Goal: Task Accomplishment & Management: Complete application form

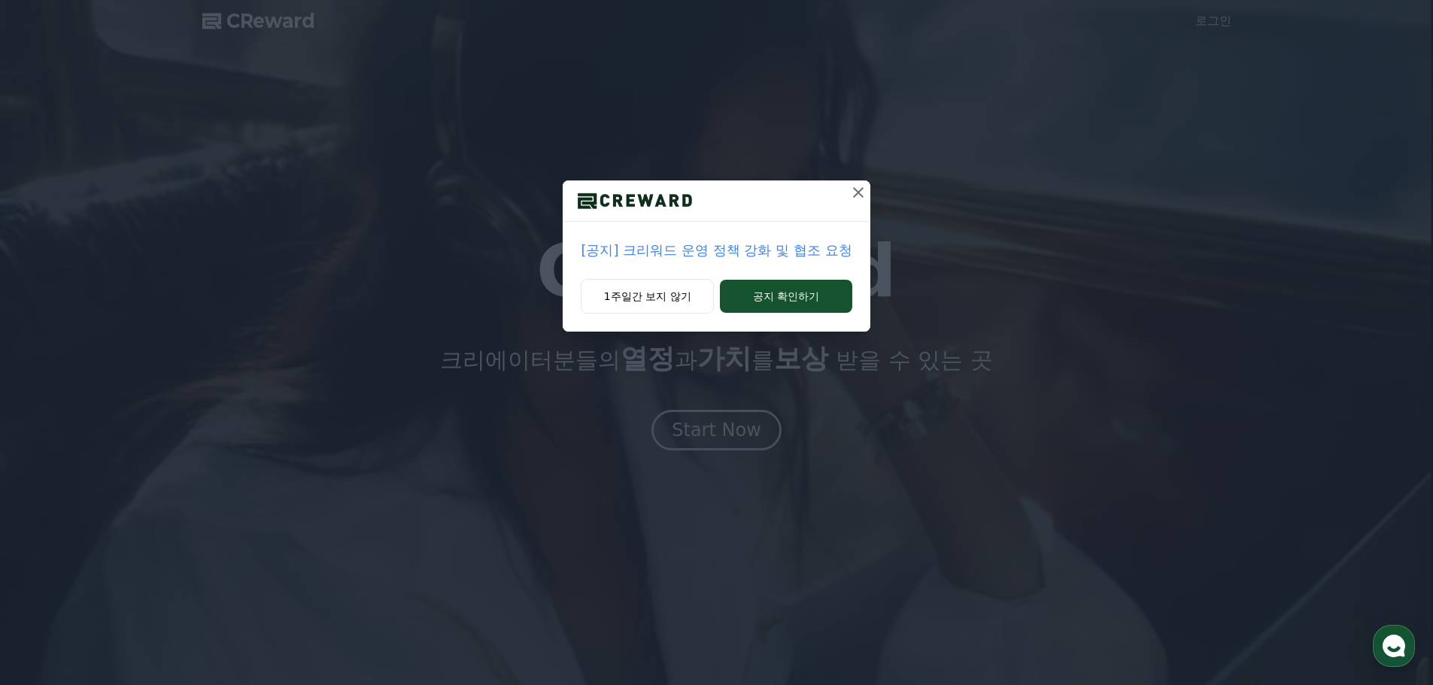
click at [855, 193] on icon at bounding box center [858, 192] width 18 height 18
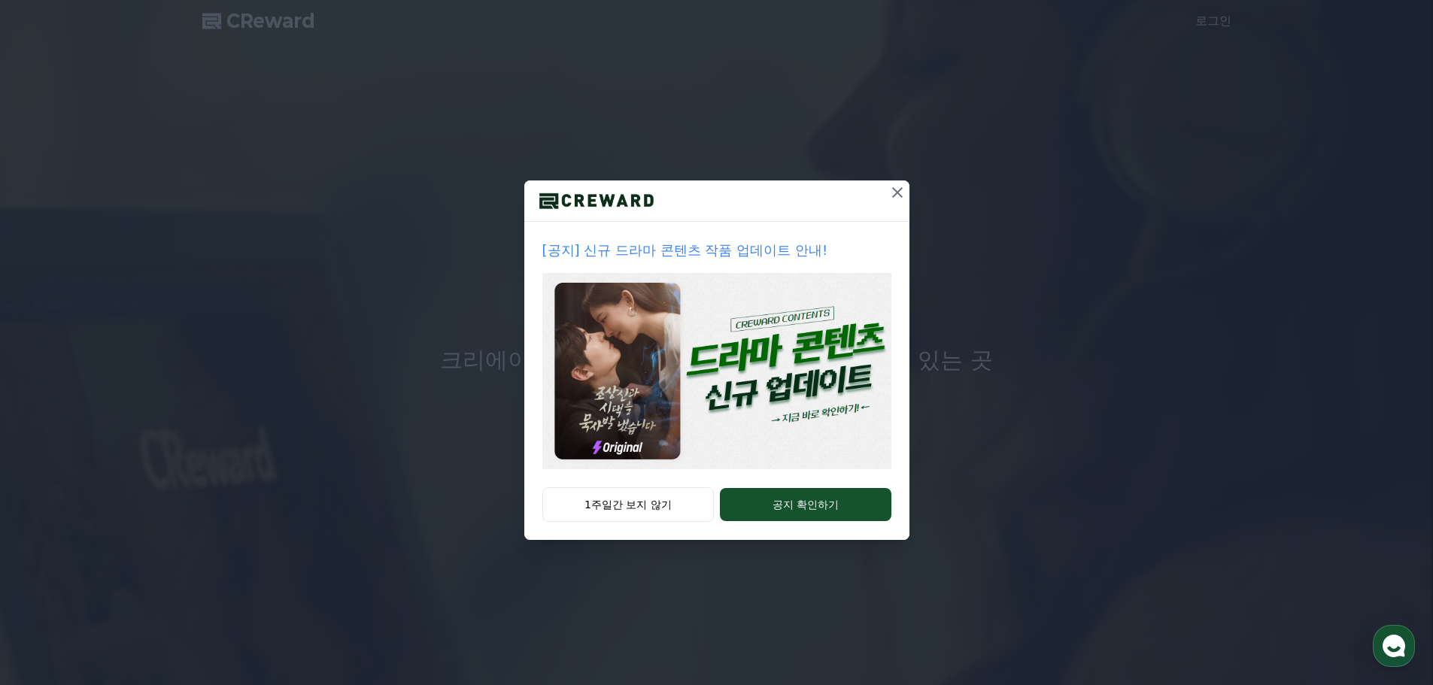
click at [888, 198] on icon at bounding box center [897, 192] width 18 height 18
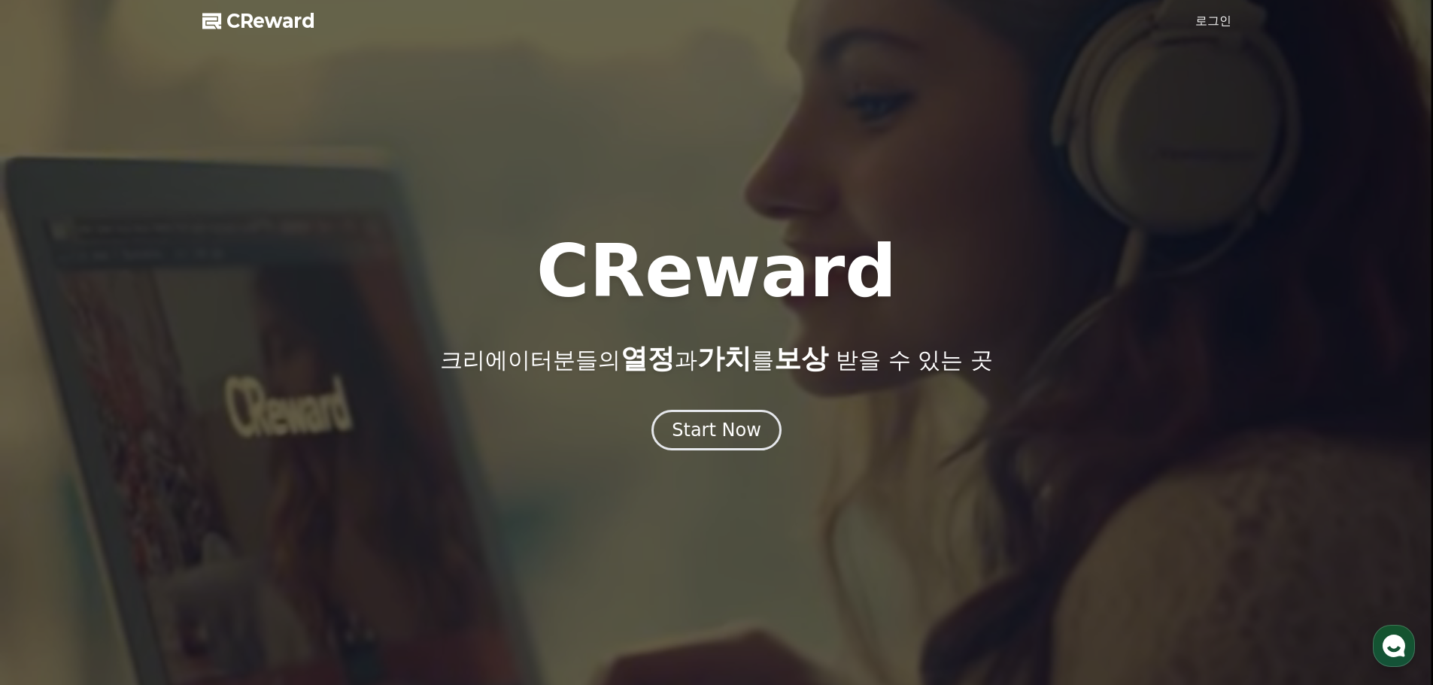
click at [1216, 20] on link "로그인" at bounding box center [1213, 21] width 36 height 18
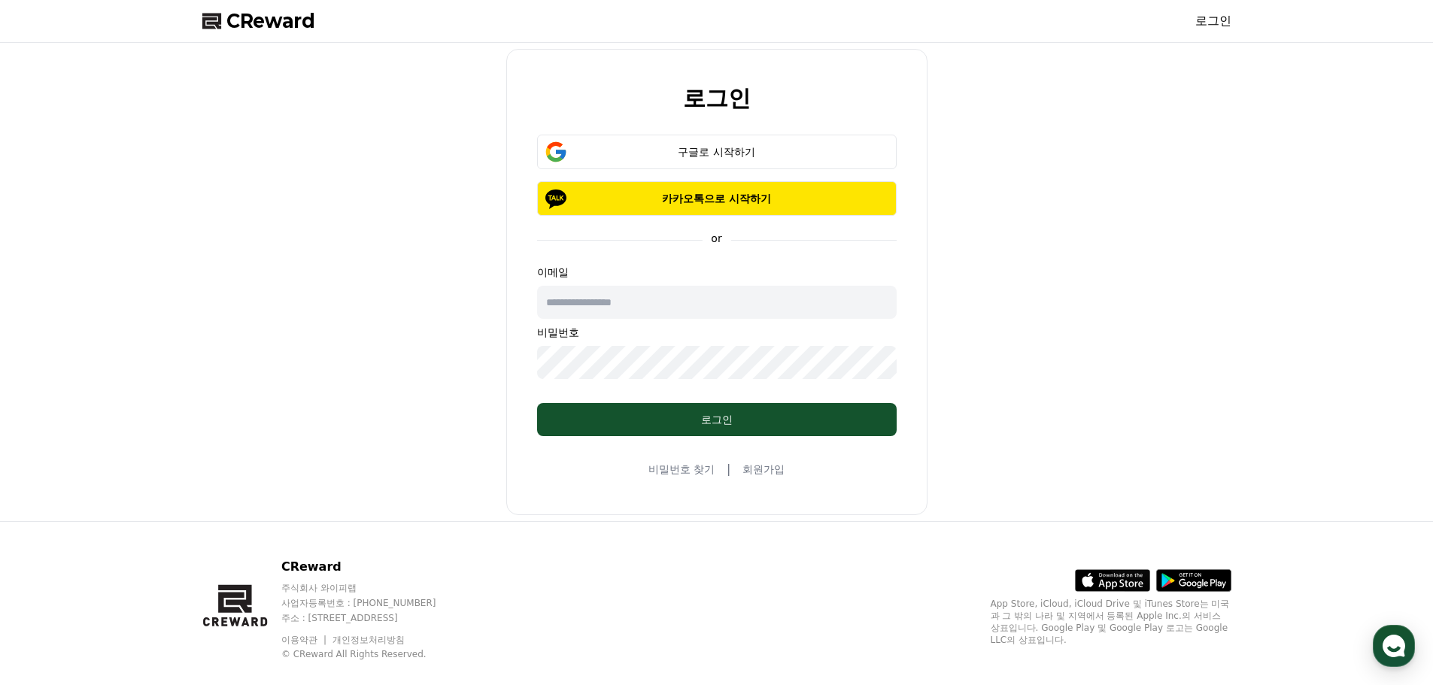
click at [601, 308] on input "text" at bounding box center [716, 302] width 359 height 33
type input "**********"
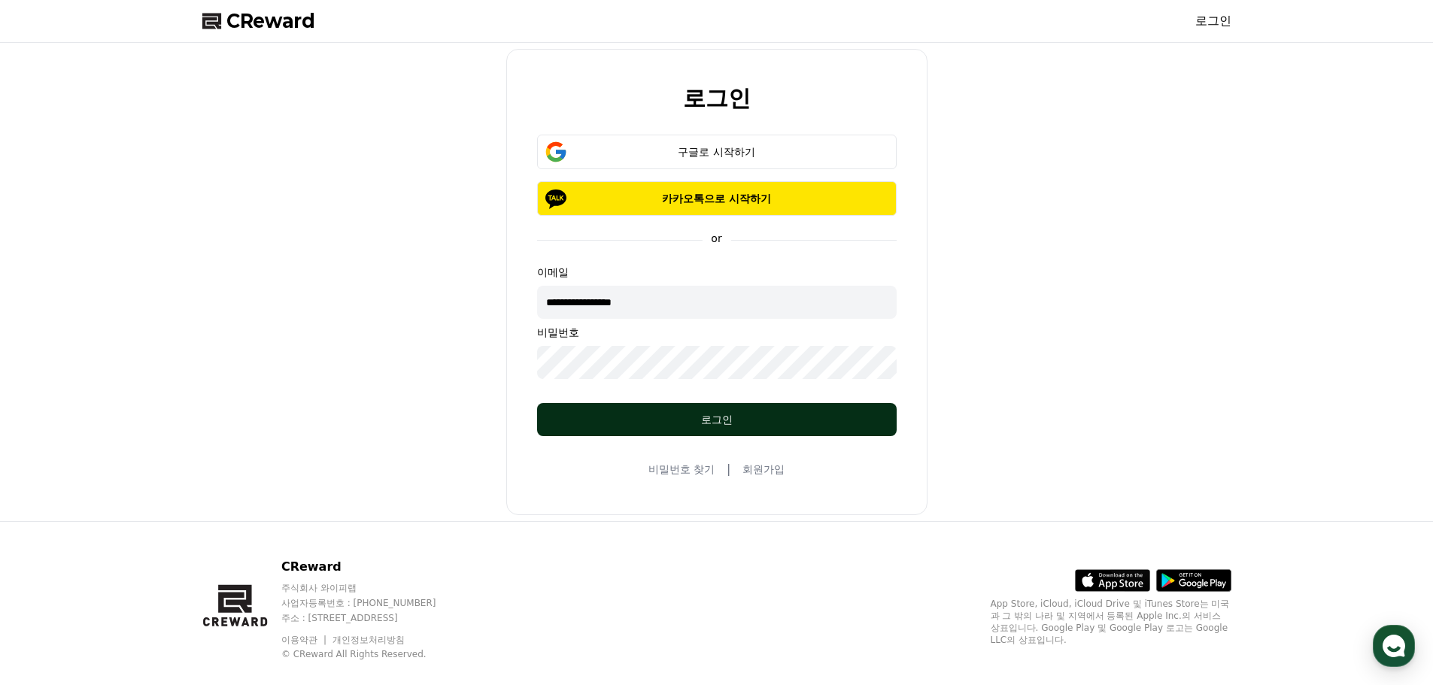
click at [662, 424] on div "로그인" at bounding box center [716, 419] width 299 height 15
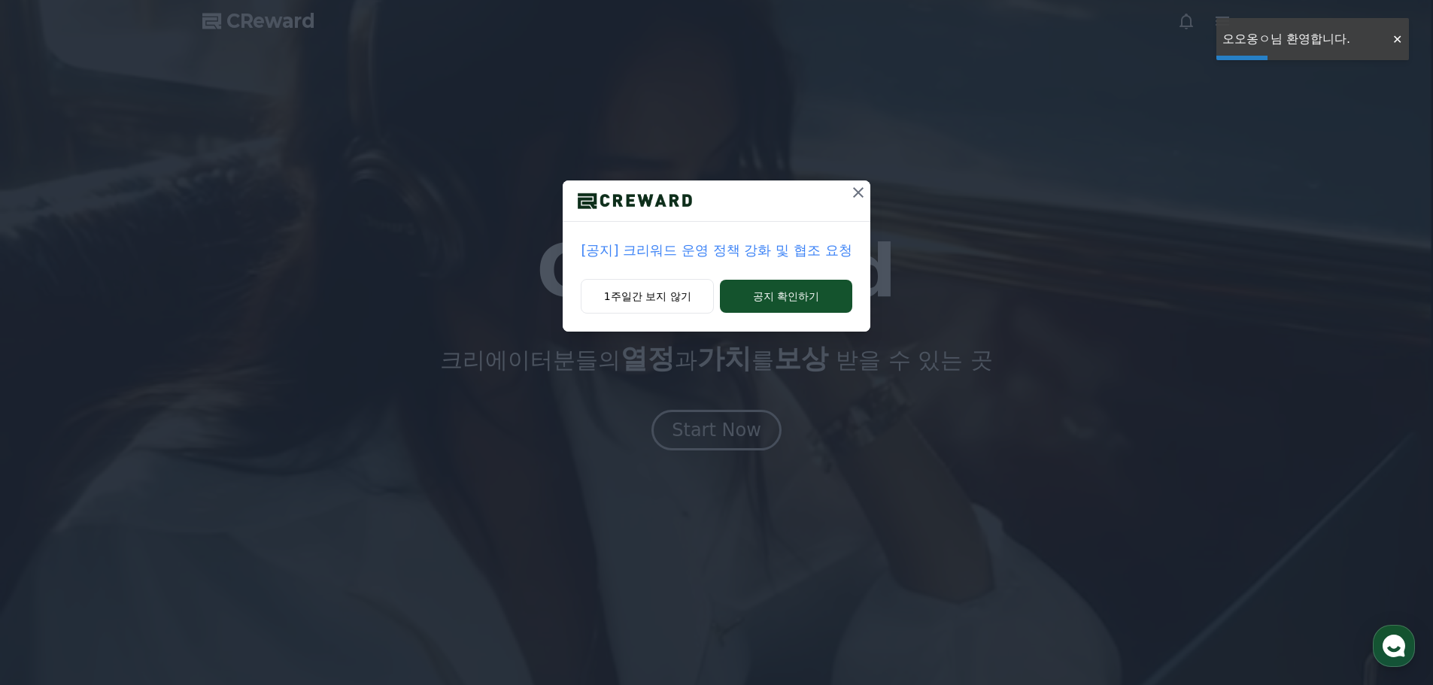
click at [1394, 38] on div at bounding box center [1397, 39] width 24 height 14
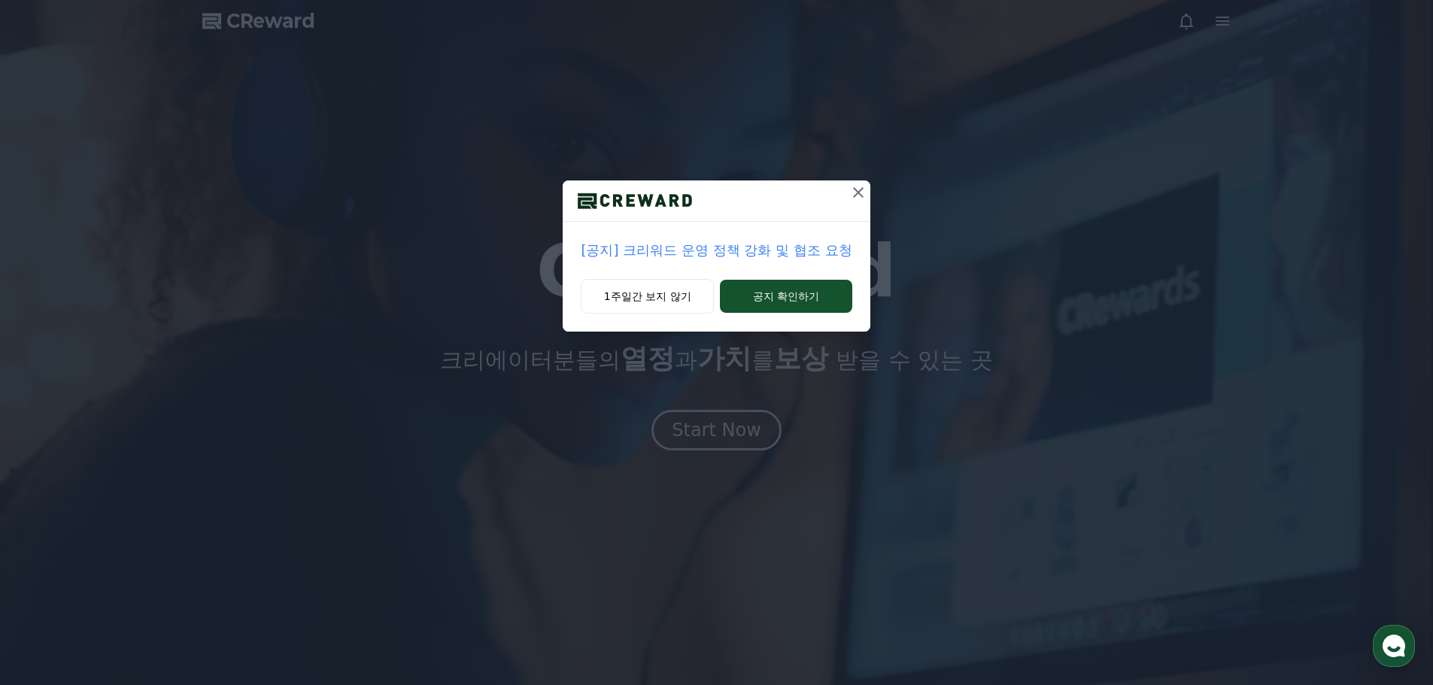
click at [851, 196] on icon at bounding box center [858, 192] width 18 height 18
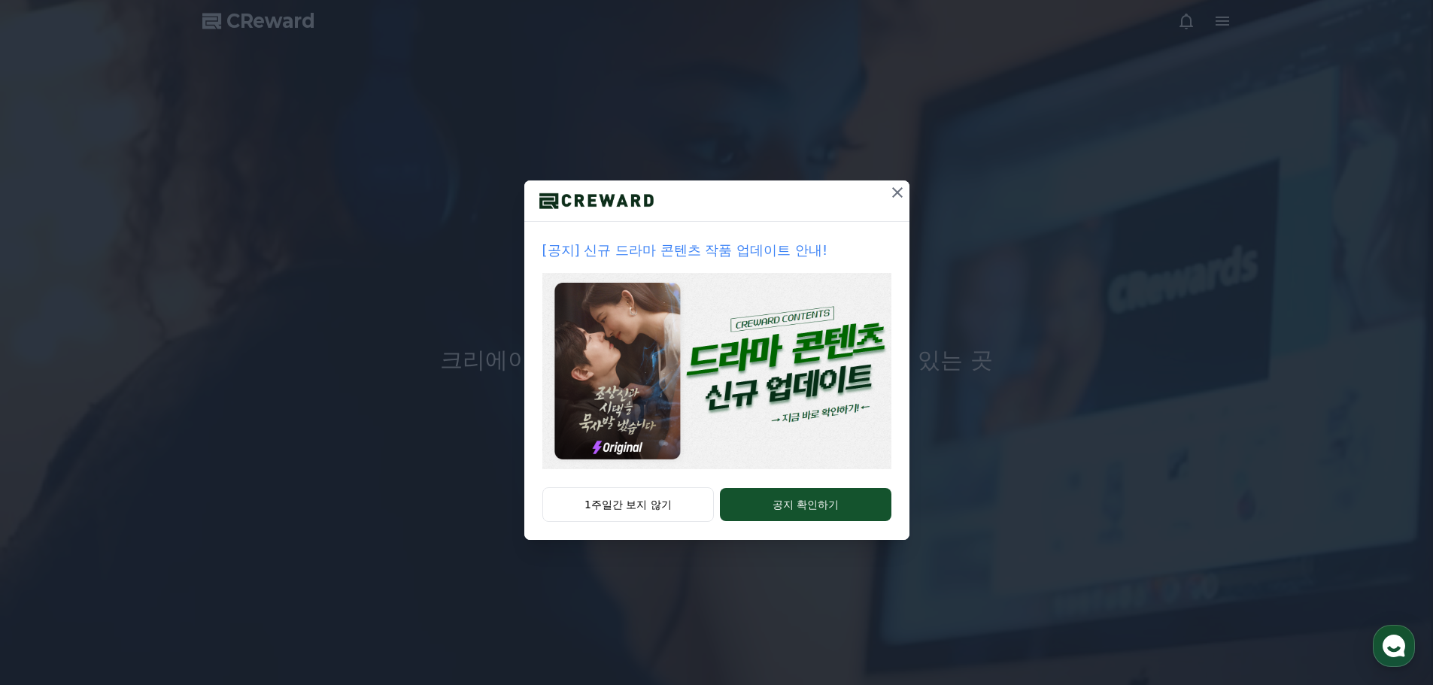
click at [898, 190] on icon at bounding box center [897, 192] width 18 height 18
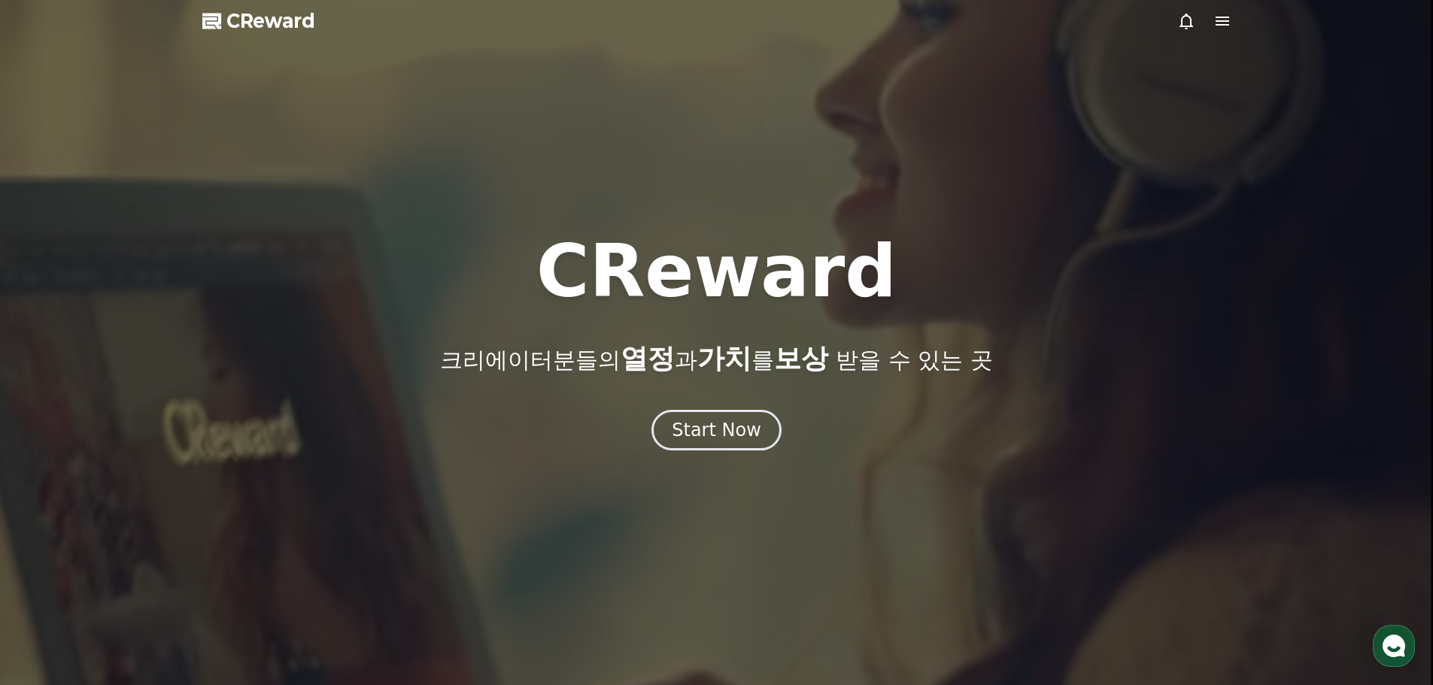
click at [1227, 23] on icon at bounding box center [1222, 21] width 18 height 18
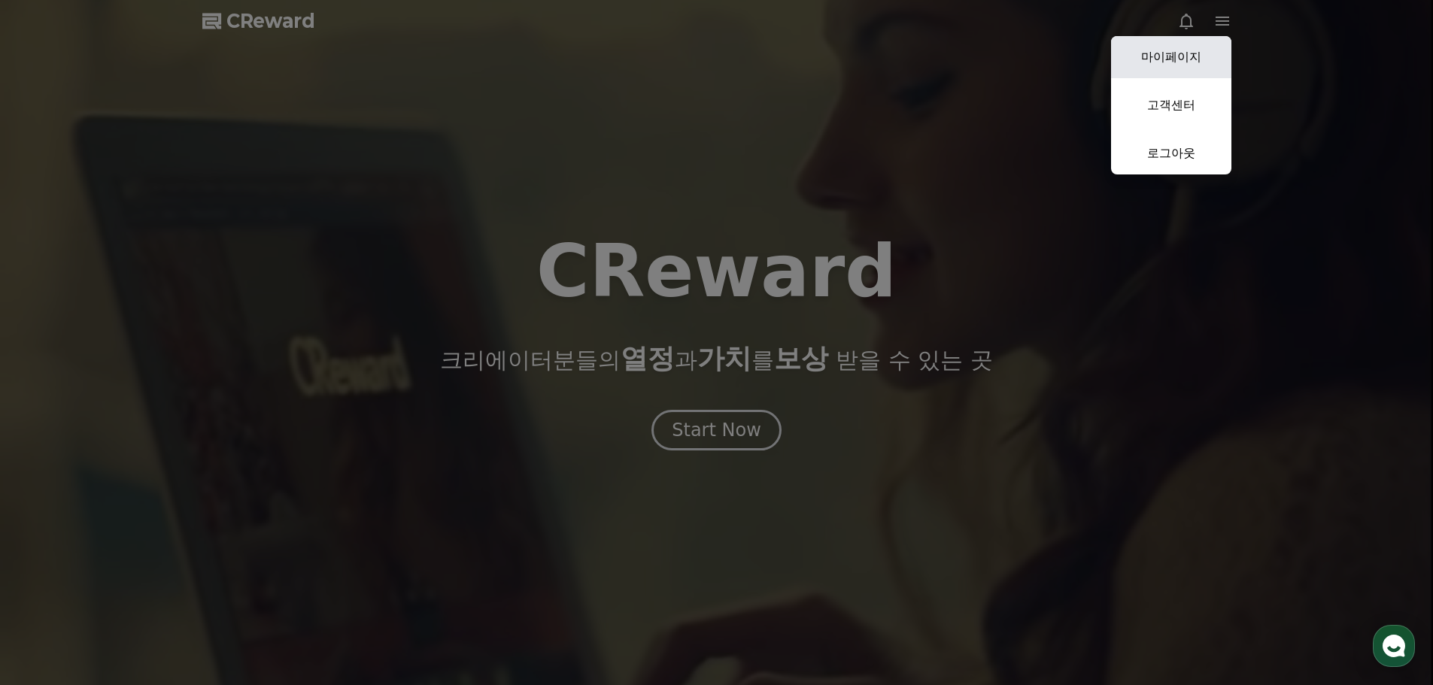
click at [1186, 66] on link "마이페이지" at bounding box center [1171, 57] width 120 height 42
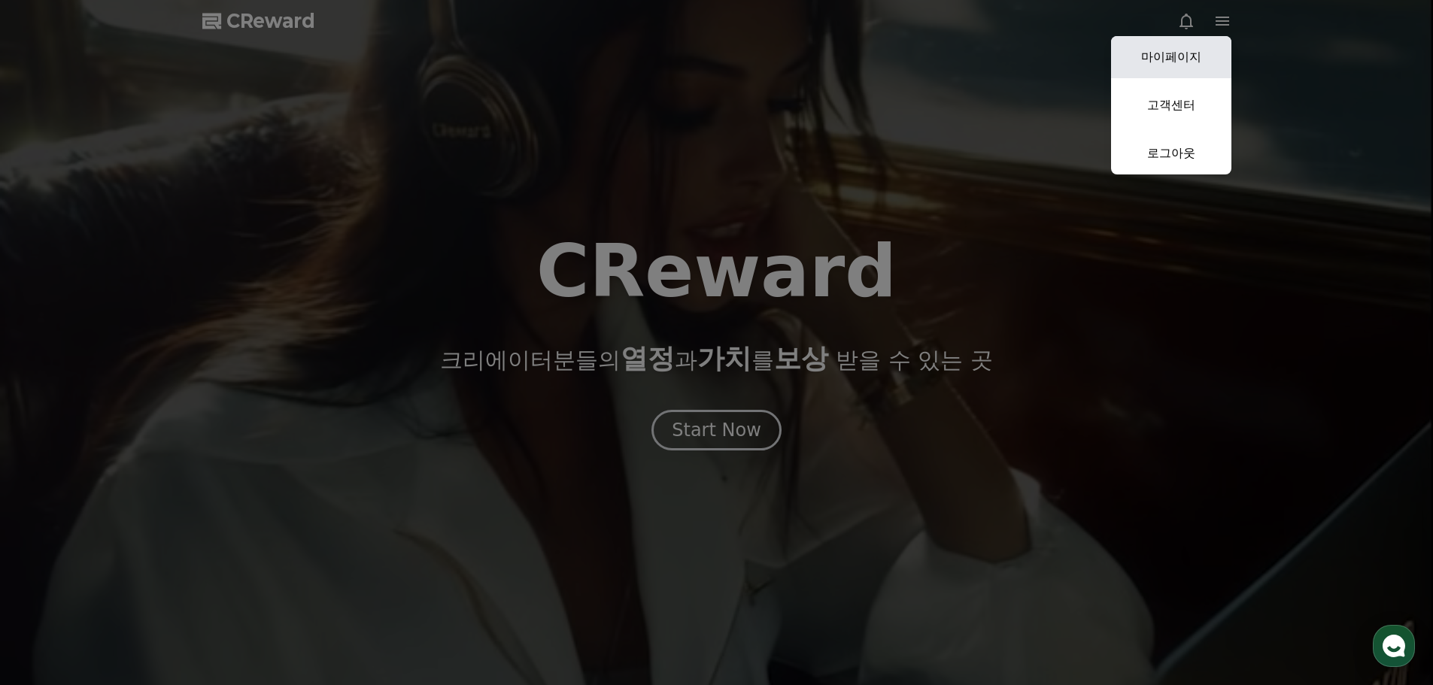
select select "**********"
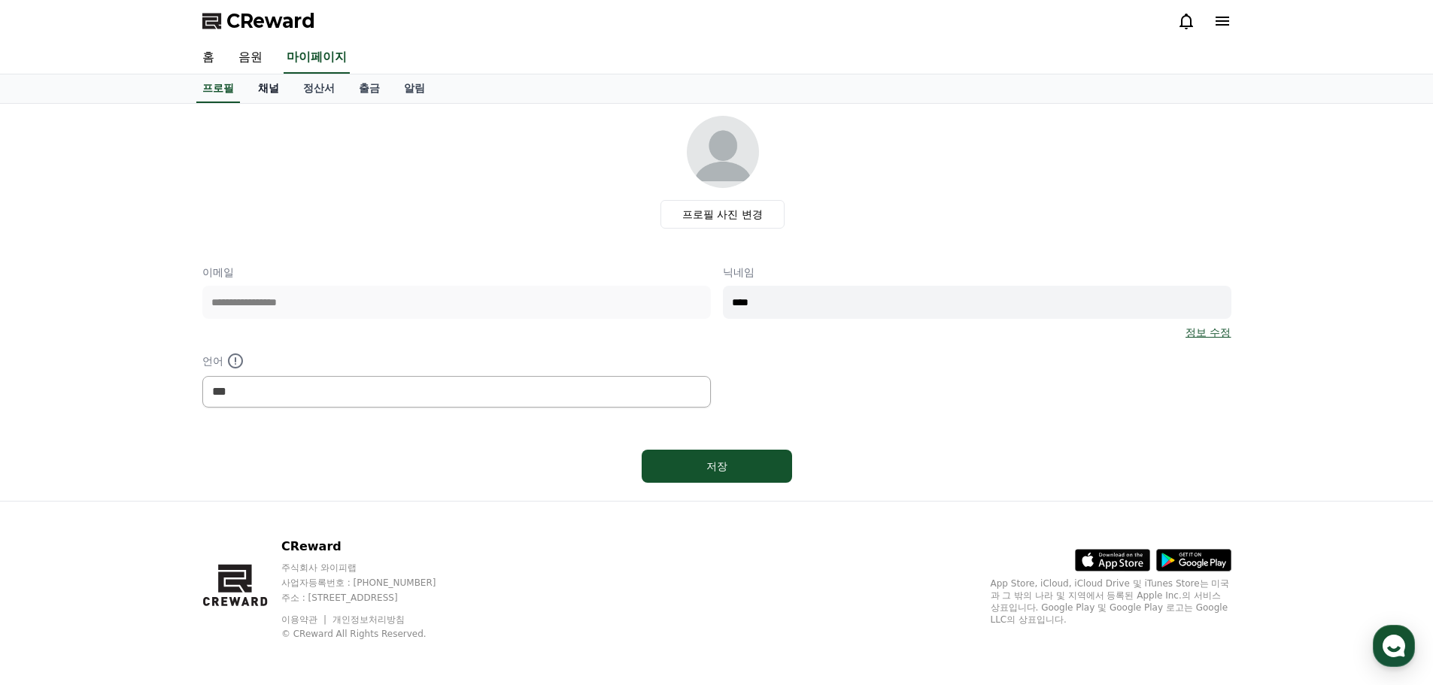
click at [267, 91] on link "채널" at bounding box center [268, 88] width 45 height 29
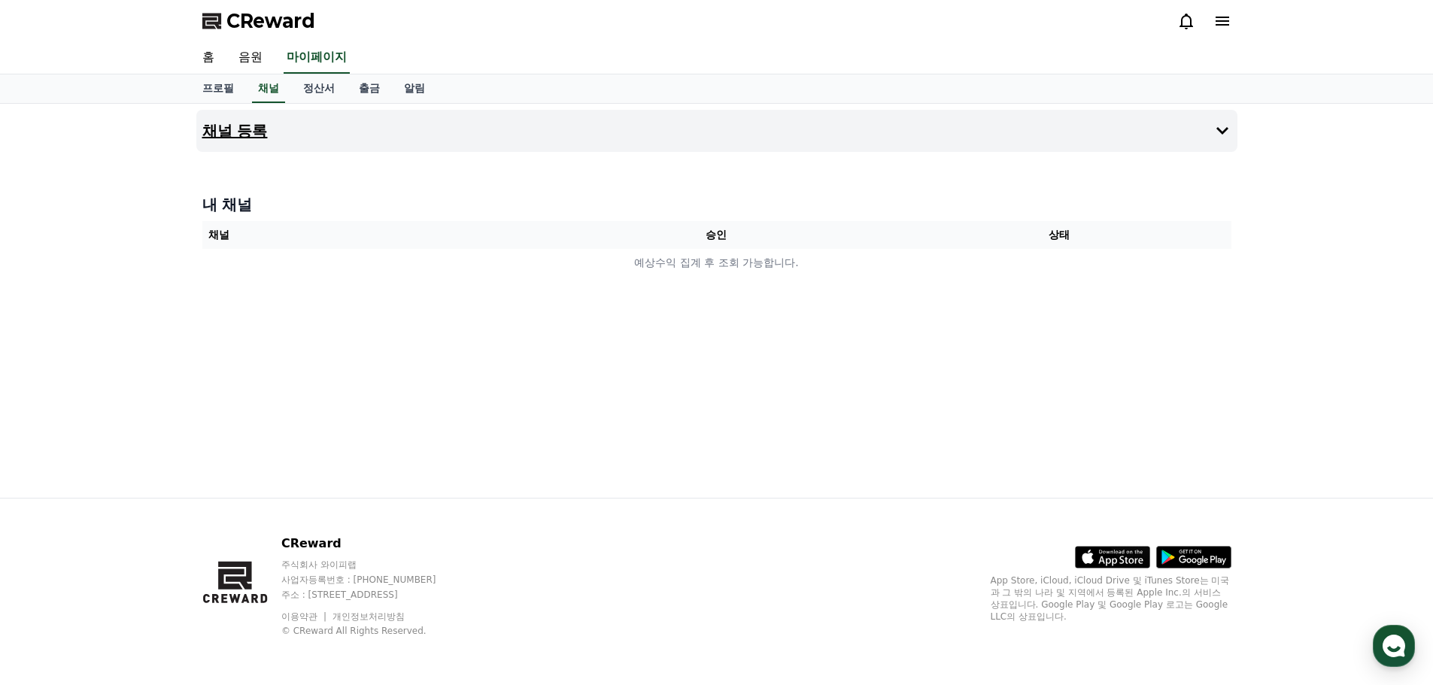
click at [572, 119] on button "채널 등록" at bounding box center [716, 131] width 1041 height 42
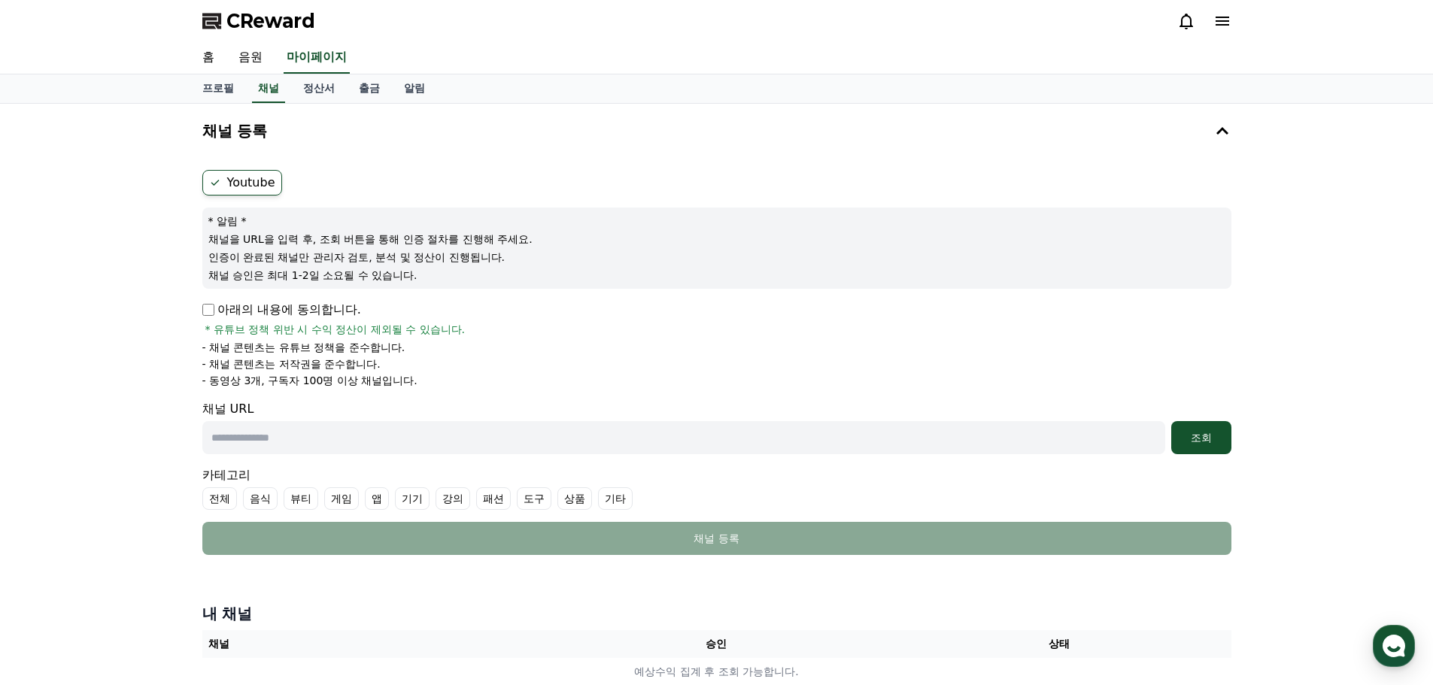
drag, startPoint x: 249, startPoint y: 384, endPoint x: 386, endPoint y: 384, distance: 136.9
click at [386, 384] on p "- 동영상 3개, 구독자 100명 이상 채널입니다." at bounding box center [309, 380] width 215 height 15
drag, startPoint x: 372, startPoint y: 327, endPoint x: 266, endPoint y: 335, distance: 106.3
click at [266, 335] on span "* 유튜브 정책 위반 시 수익 정산이 제외될 수 있습니다." at bounding box center [335, 329] width 260 height 15
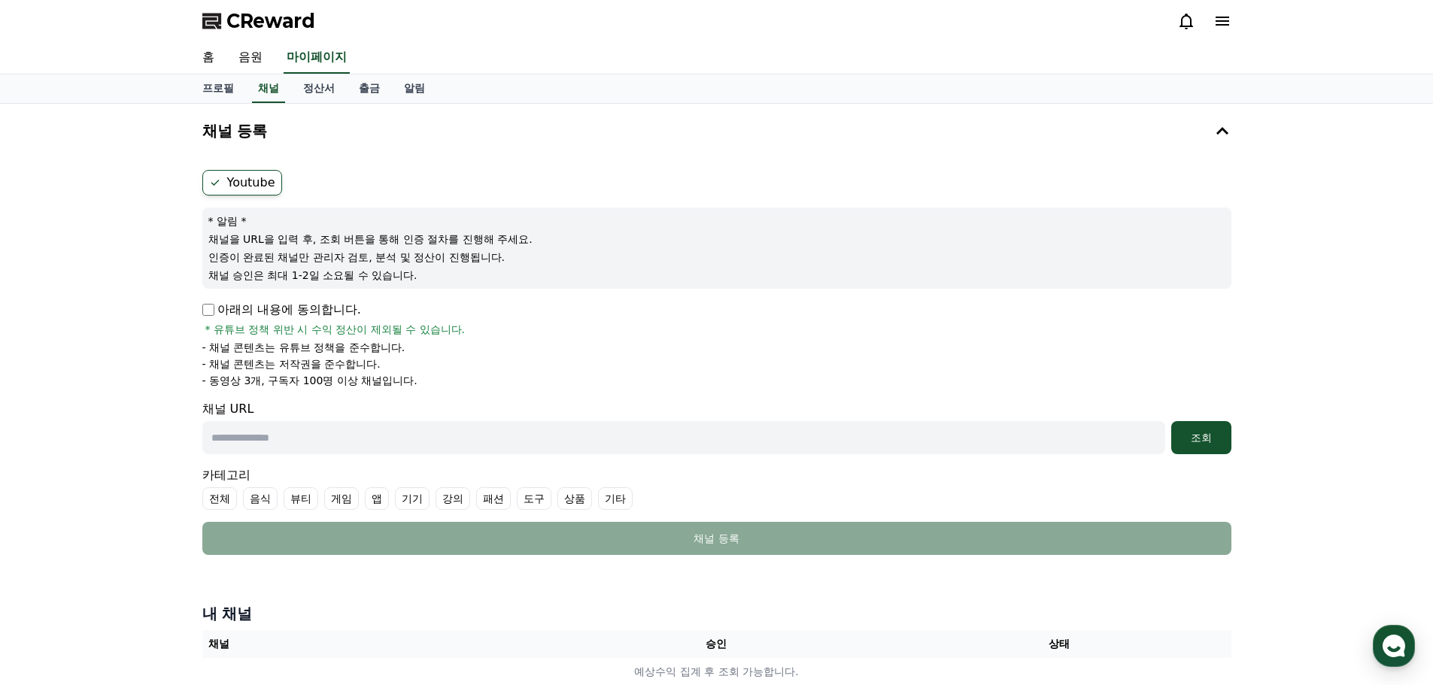
click at [266, 335] on span "* 유튜브 정책 위반 시 수익 정산이 제외될 수 있습니다." at bounding box center [335, 329] width 260 height 15
click at [302, 444] on input "text" at bounding box center [683, 437] width 963 height 33
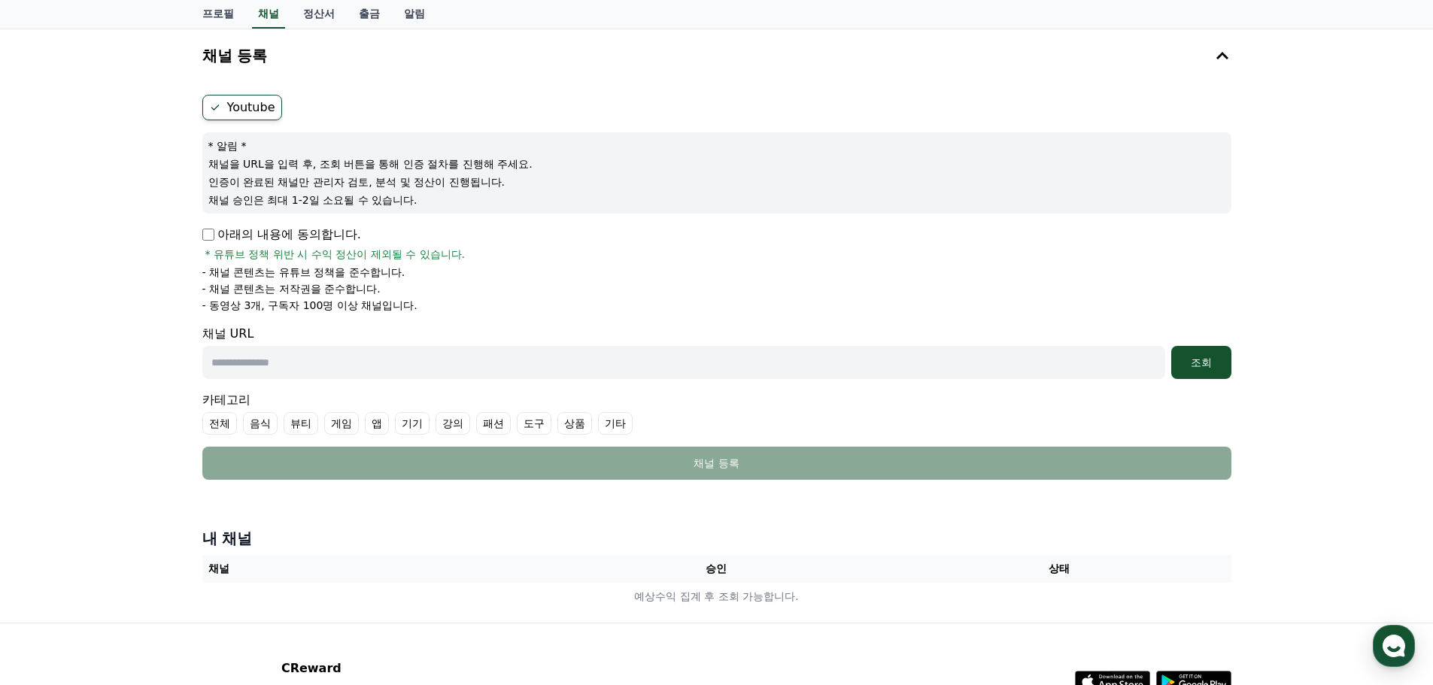
scroll to position [150, 0]
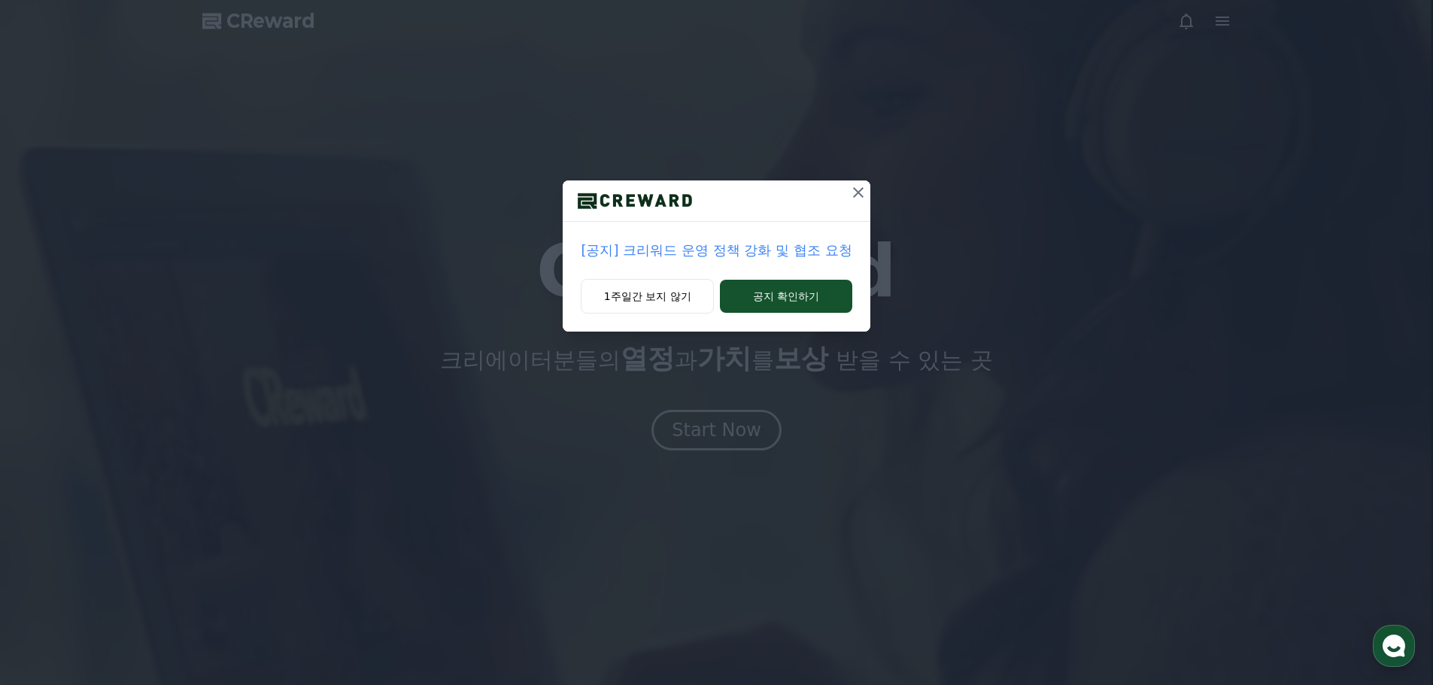
click at [853, 192] on icon at bounding box center [858, 192] width 18 height 18
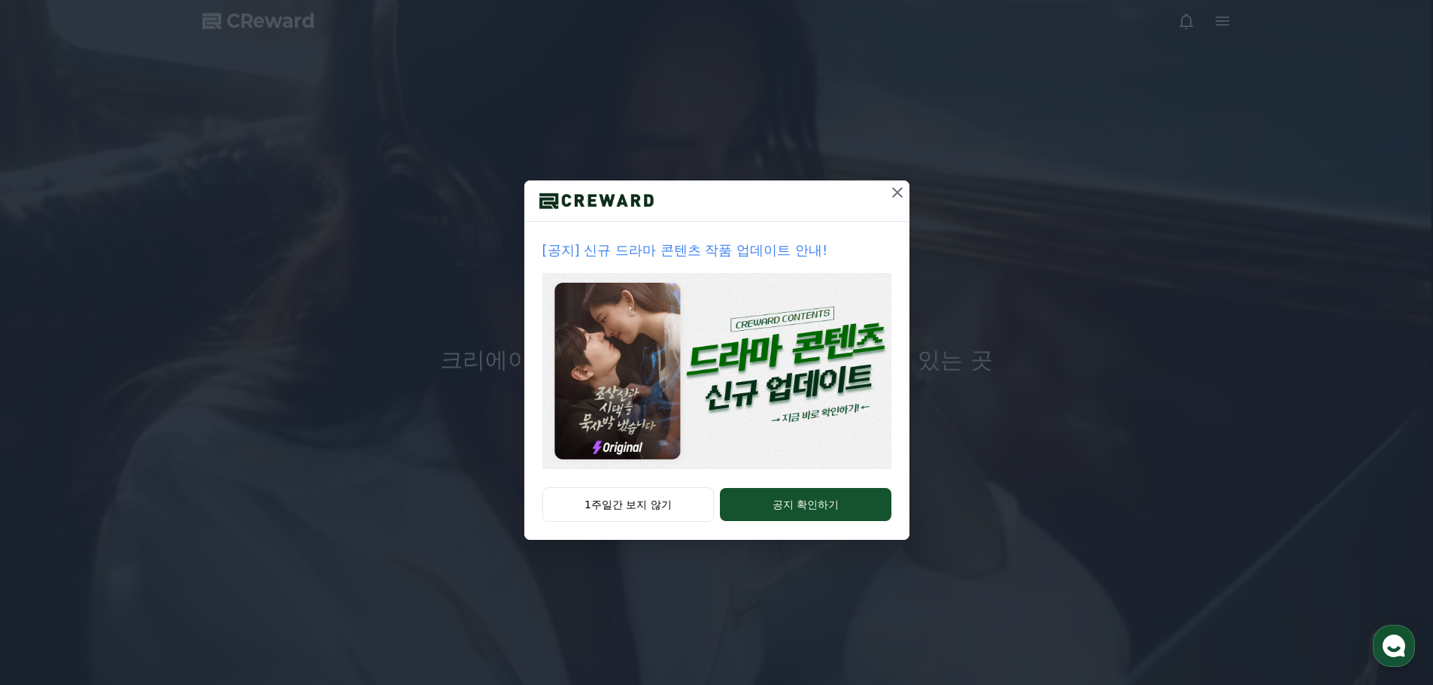
click at [1159, 120] on div "[공지] 신규 드라마 콘텐츠 작품 업데이트 안내! 1주일간 보지 않기 공지 확인하기" at bounding box center [716, 282] width 1433 height 564
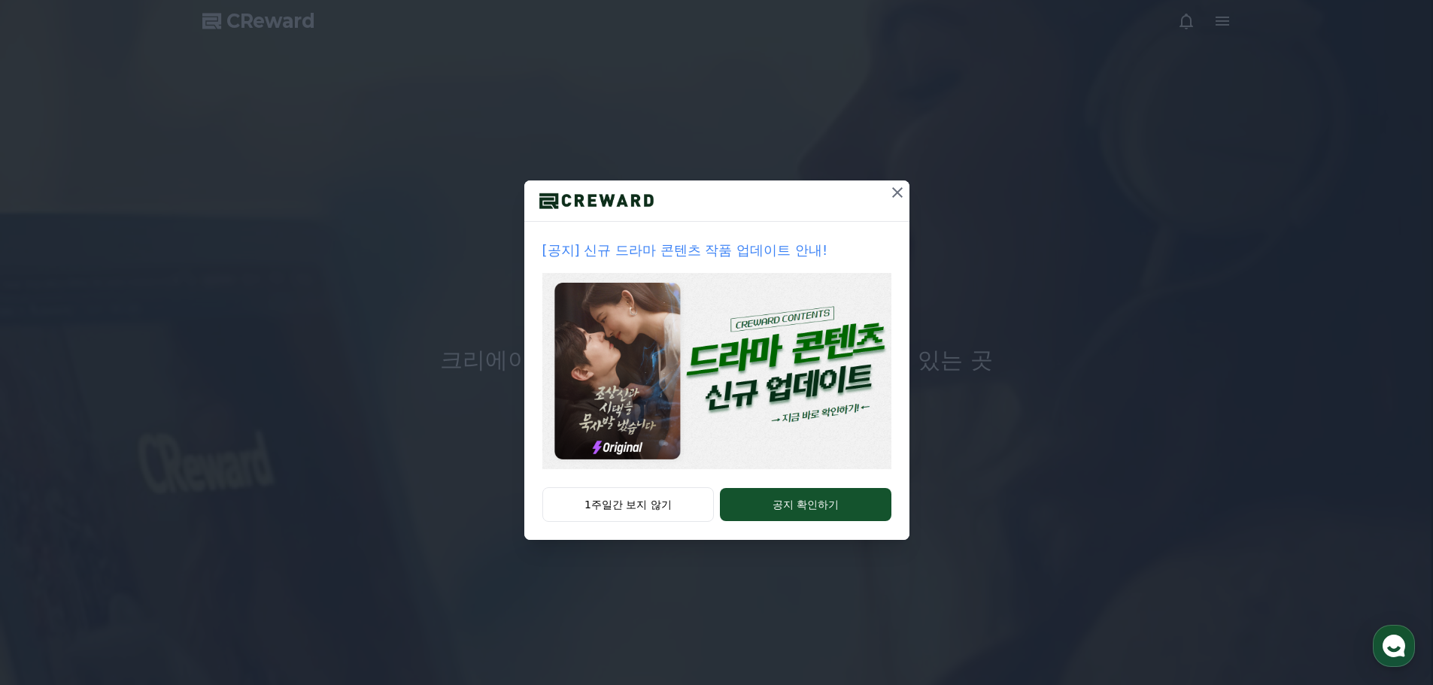
click at [888, 193] on icon at bounding box center [897, 192] width 18 height 18
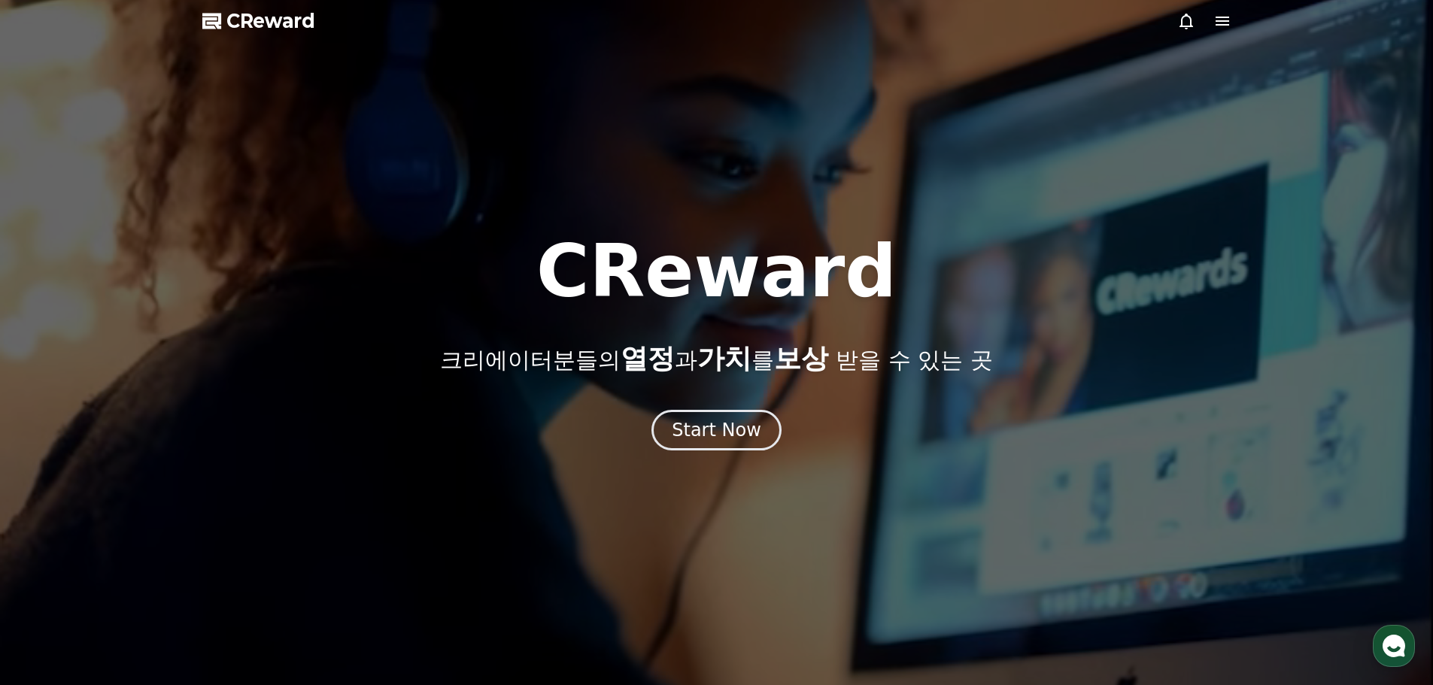
click at [1233, 18] on div at bounding box center [716, 342] width 1433 height 685
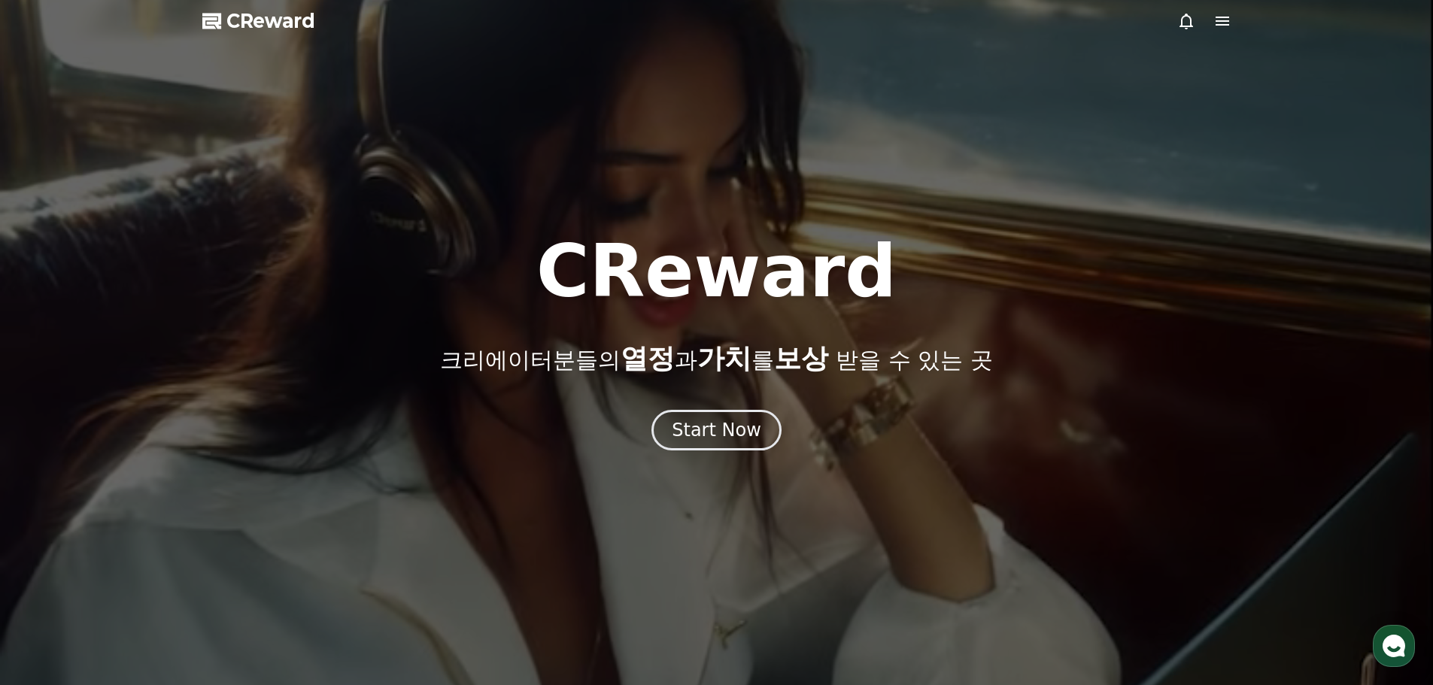
click at [1216, 18] on icon at bounding box center [1222, 21] width 14 height 9
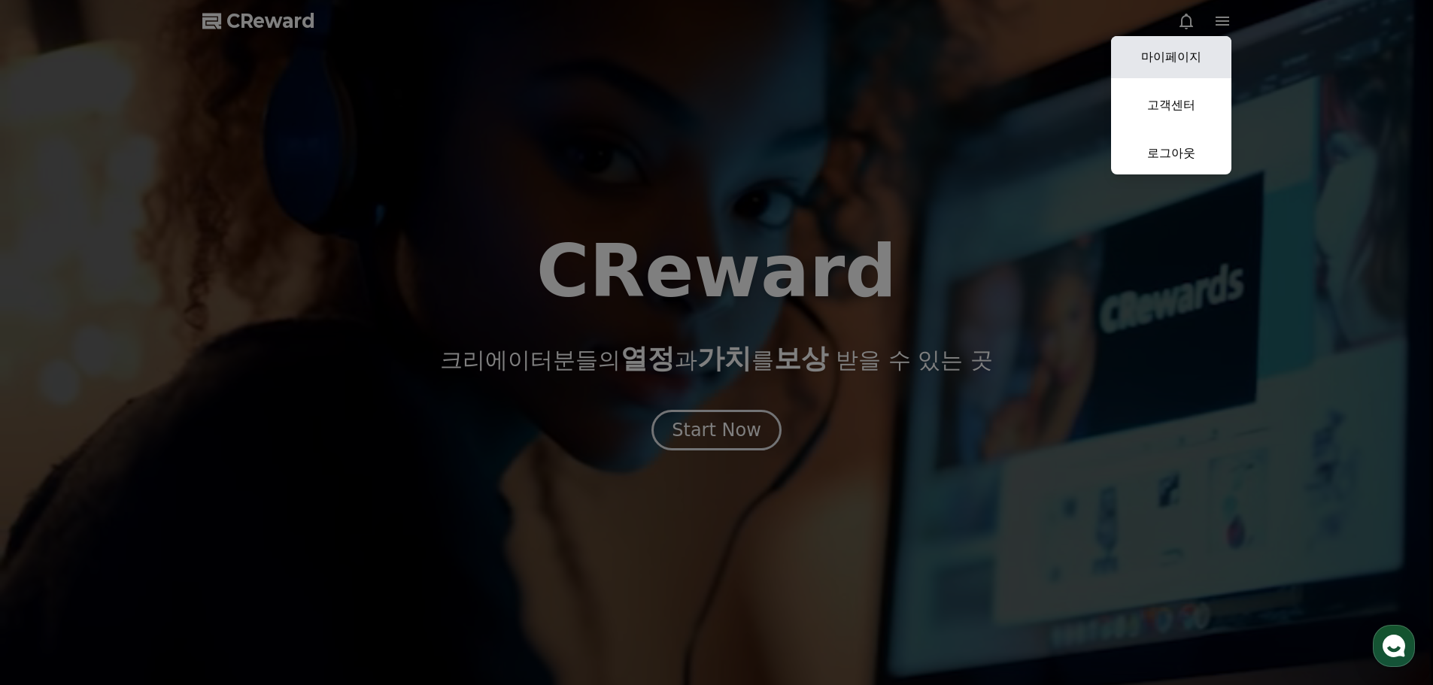
click at [1170, 62] on link "마이페이지" at bounding box center [1171, 57] width 120 height 42
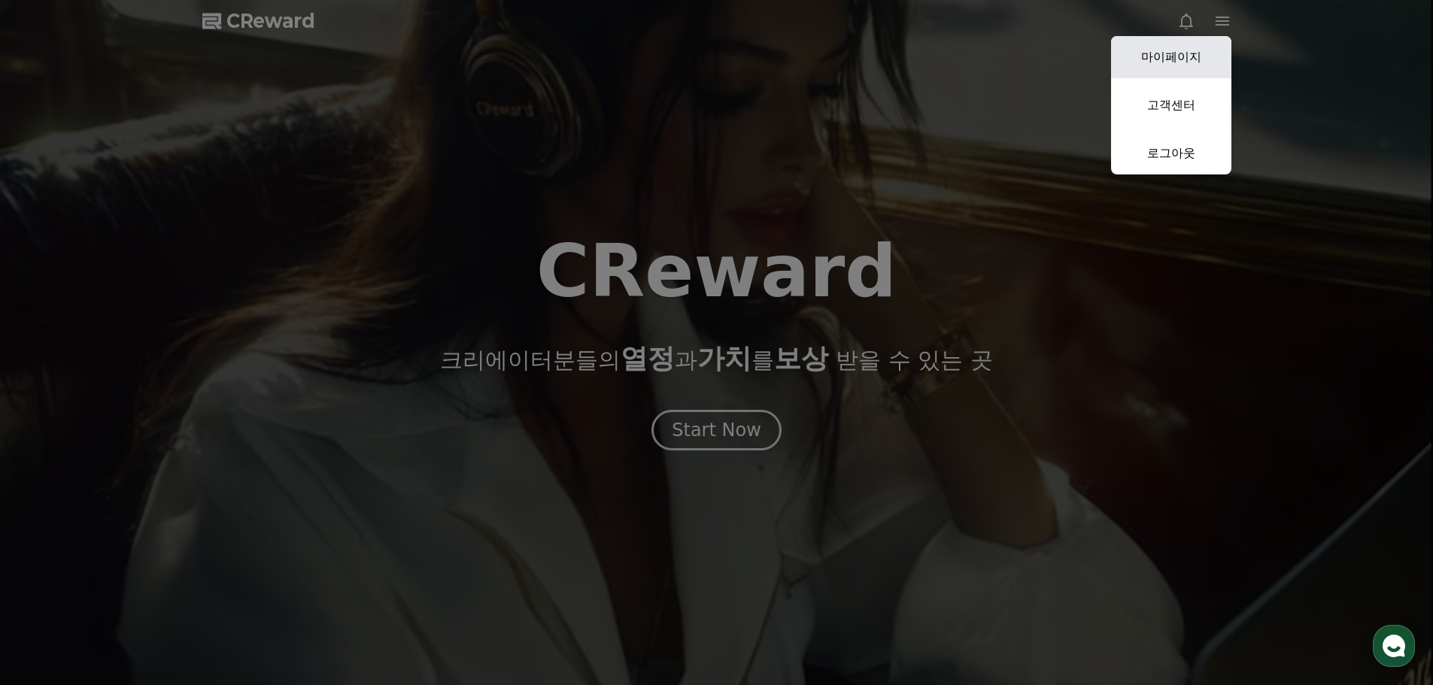
select select "**********"
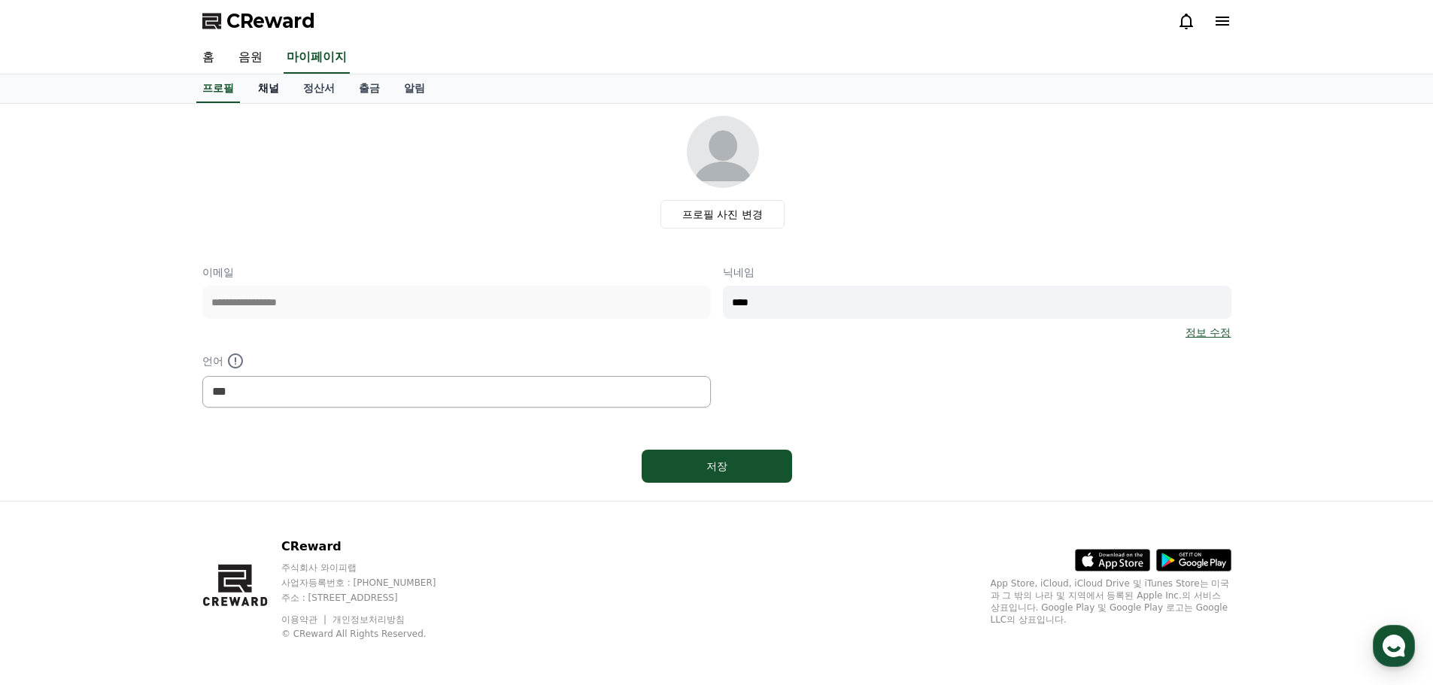
click at [271, 86] on link "채널" at bounding box center [268, 88] width 45 height 29
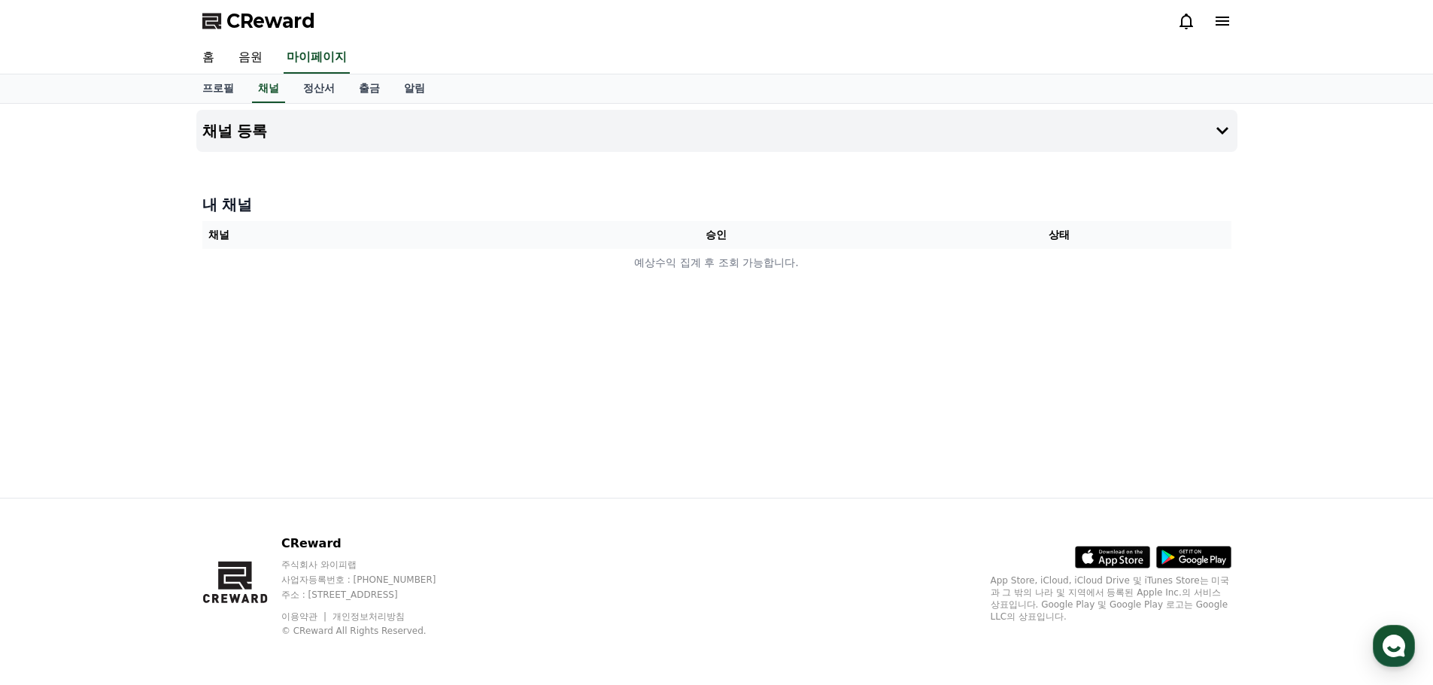
click at [571, 193] on div "내 채널 채널 승인 상태 예상수익 집계 후 조회 가능합니다." at bounding box center [716, 235] width 1041 height 95
click at [247, 118] on button "채널 등록" at bounding box center [716, 131] width 1041 height 42
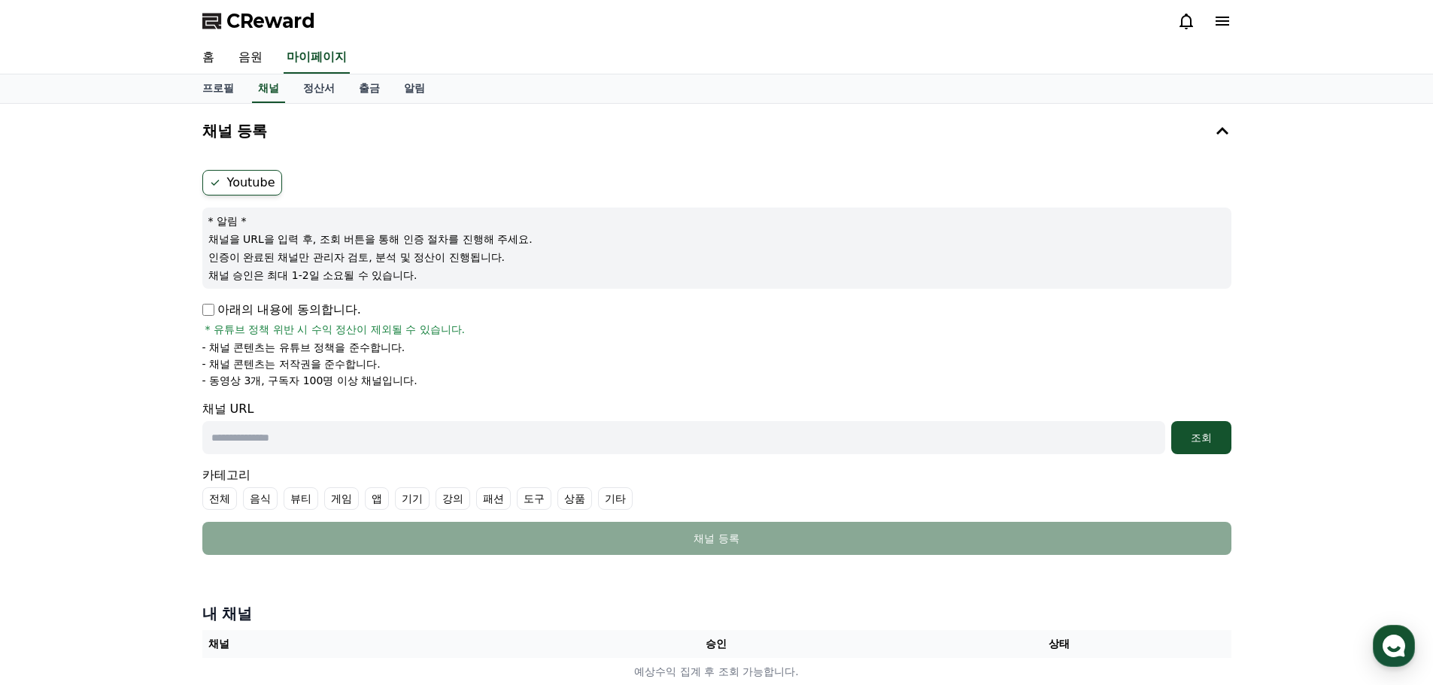
click at [351, 239] on p "채널을 URL을 입력 후, 조회 버튼을 통해 인증 절차를 진행해 주세요." at bounding box center [716, 239] width 1017 height 15
click at [260, 437] on input "text" at bounding box center [683, 437] width 963 height 33
paste input "**********"
type input "**********"
click at [1191, 432] on div "조회" at bounding box center [1201, 437] width 48 height 15
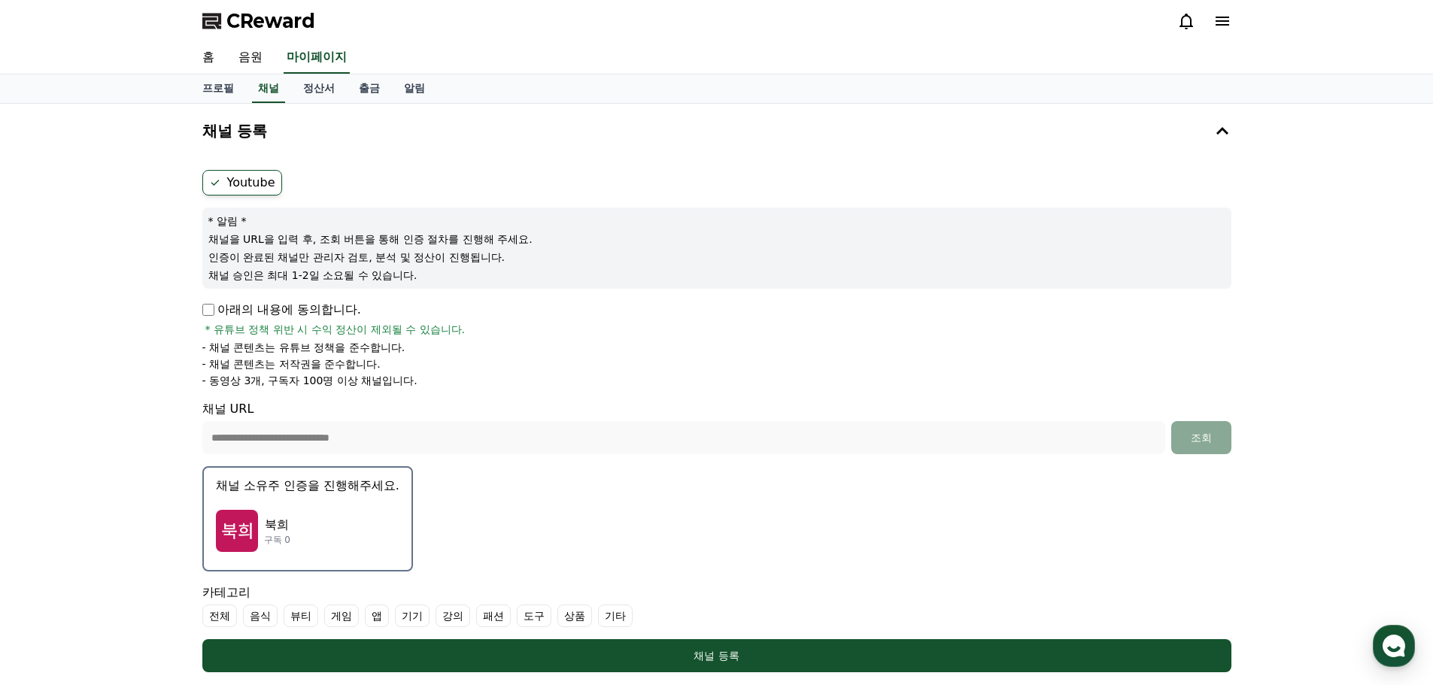
click at [272, 520] on p "북희" at bounding box center [277, 525] width 26 height 18
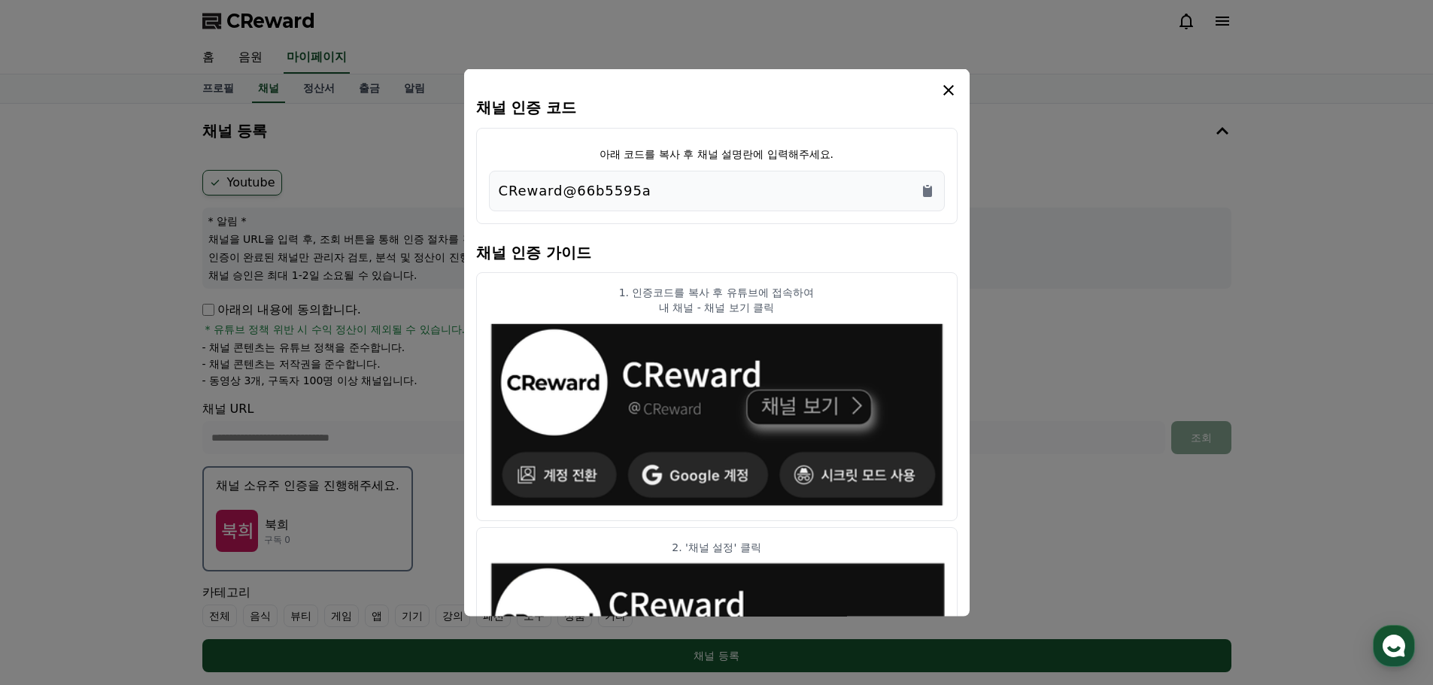
drag, startPoint x: 751, startPoint y: 198, endPoint x: 439, endPoint y: 190, distance: 311.4
click at [439, 678] on div "채널 인증 코드 아래 코드를 복사 후 채널 설명란에 입력해주세요. CReward@66b5595a 채널 인증 가이드 1. 인증코드를 복사 후 유…" at bounding box center [716, 678] width 1041 height 0
click at [627, 186] on p "CReward@66b5595a" at bounding box center [575, 190] width 153 height 21
drag, startPoint x: 666, startPoint y: 193, endPoint x: 469, endPoint y: 190, distance: 197.8
click at [469, 190] on div "채널 인증 코드 아래 코드를 복사 후 채널 설명란에 입력해주세요. CReward@66b5595a 채널 인증 가이드 1. 인증코드를 복사 후 유…" at bounding box center [716, 342] width 505 height 548
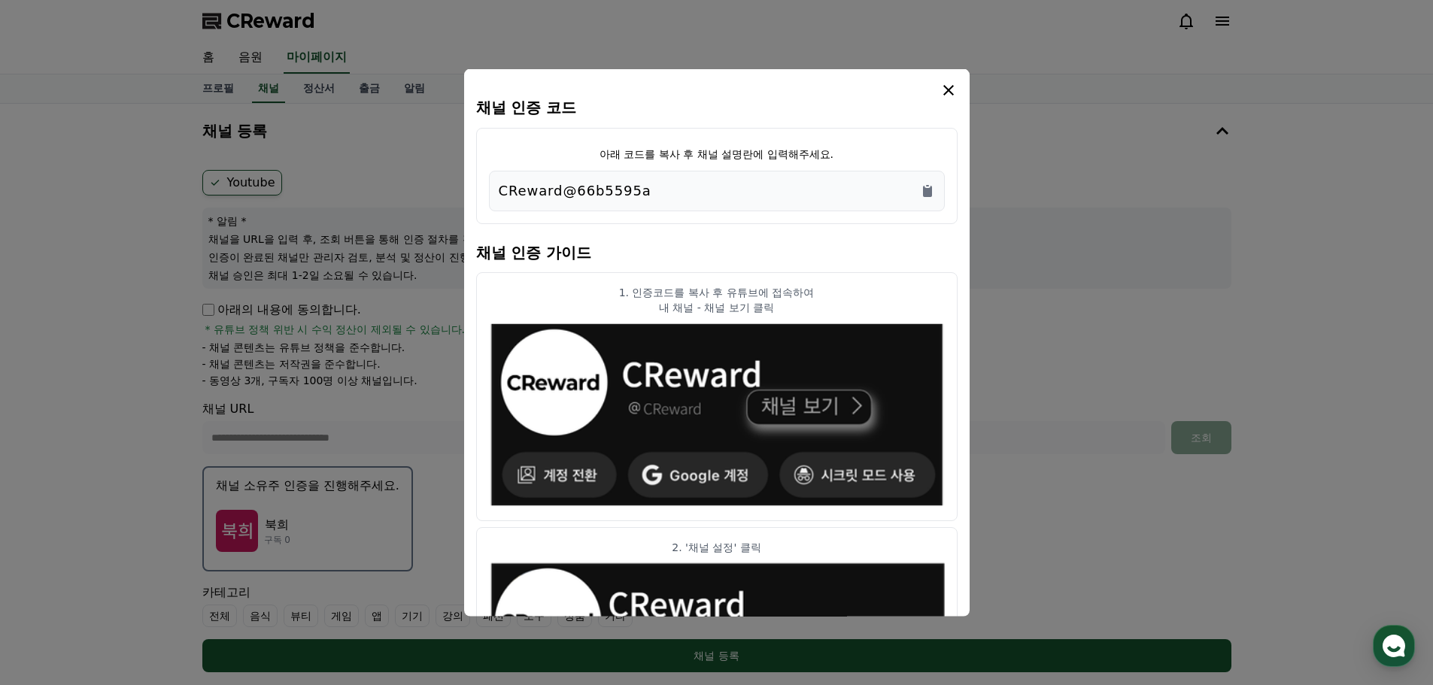
copy p "CReward@66b5595a"
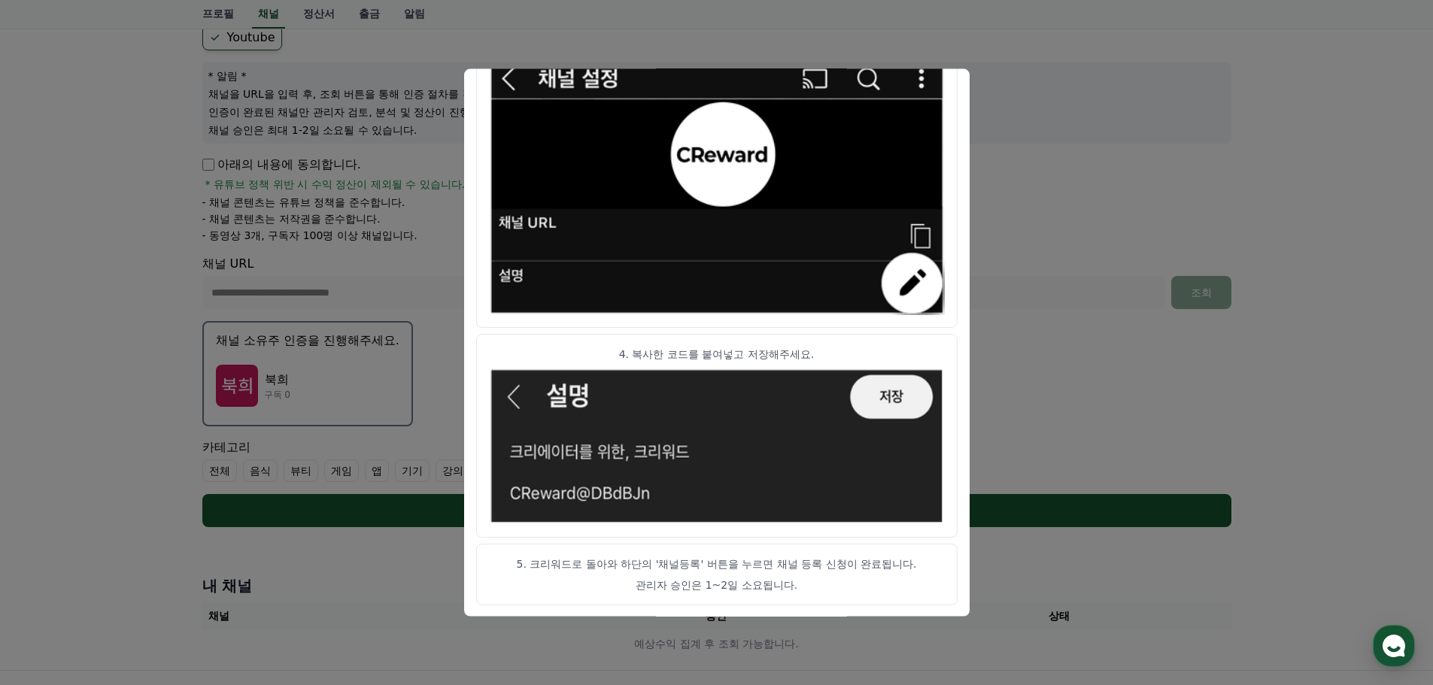
scroll to position [301, 0]
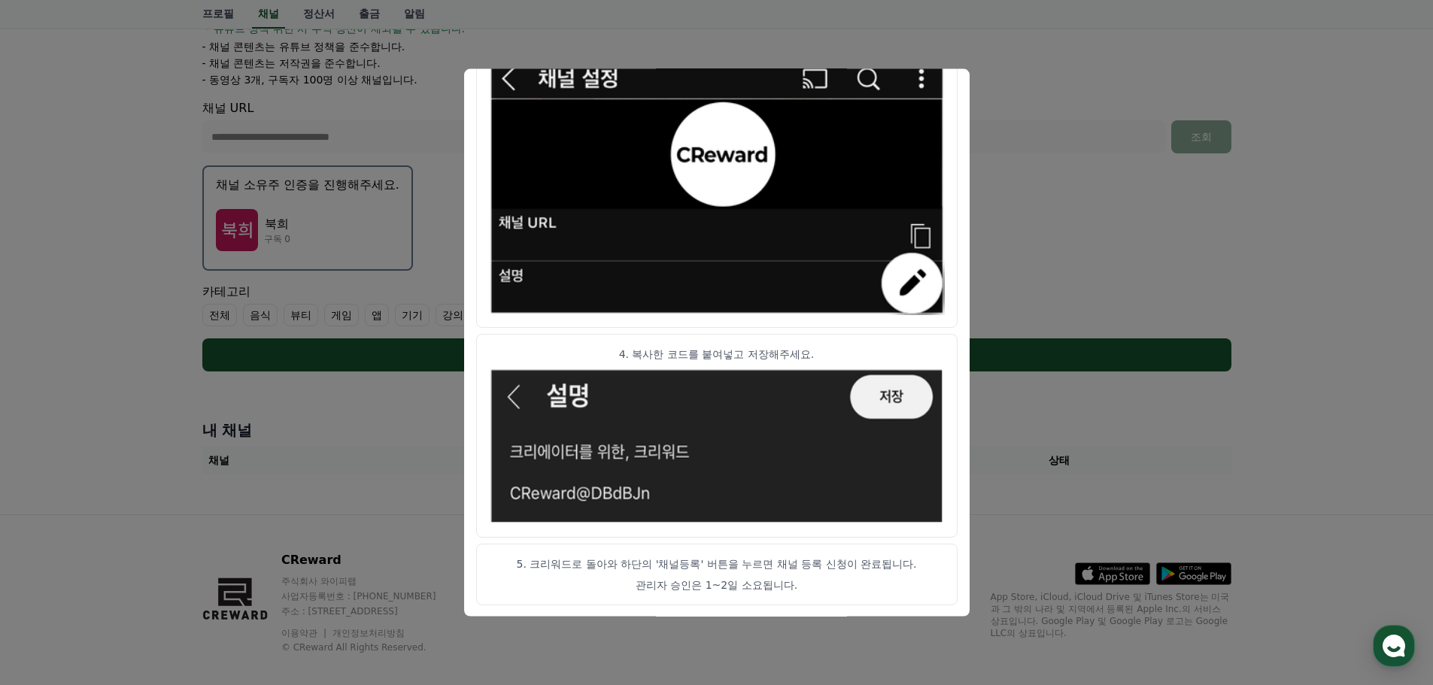
click at [1142, 224] on button "close modal" at bounding box center [716, 342] width 1433 height 685
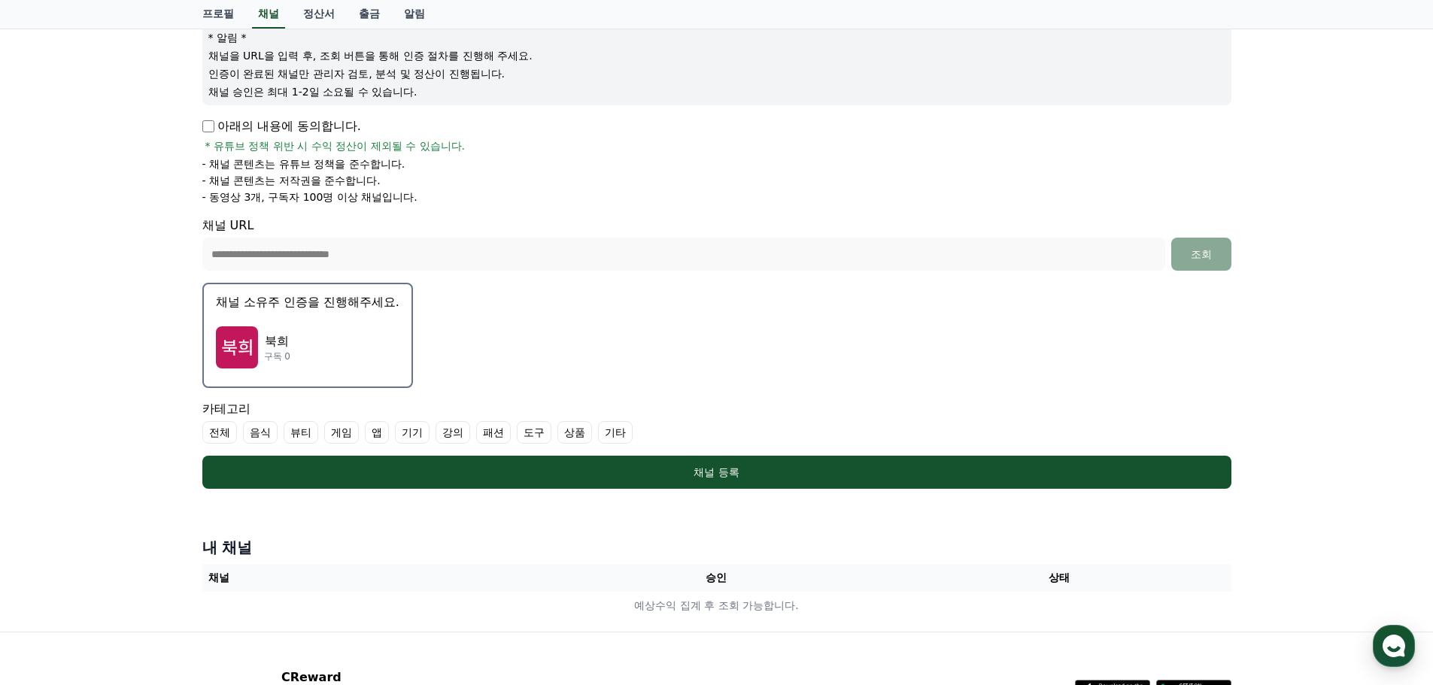
scroll to position [150, 0]
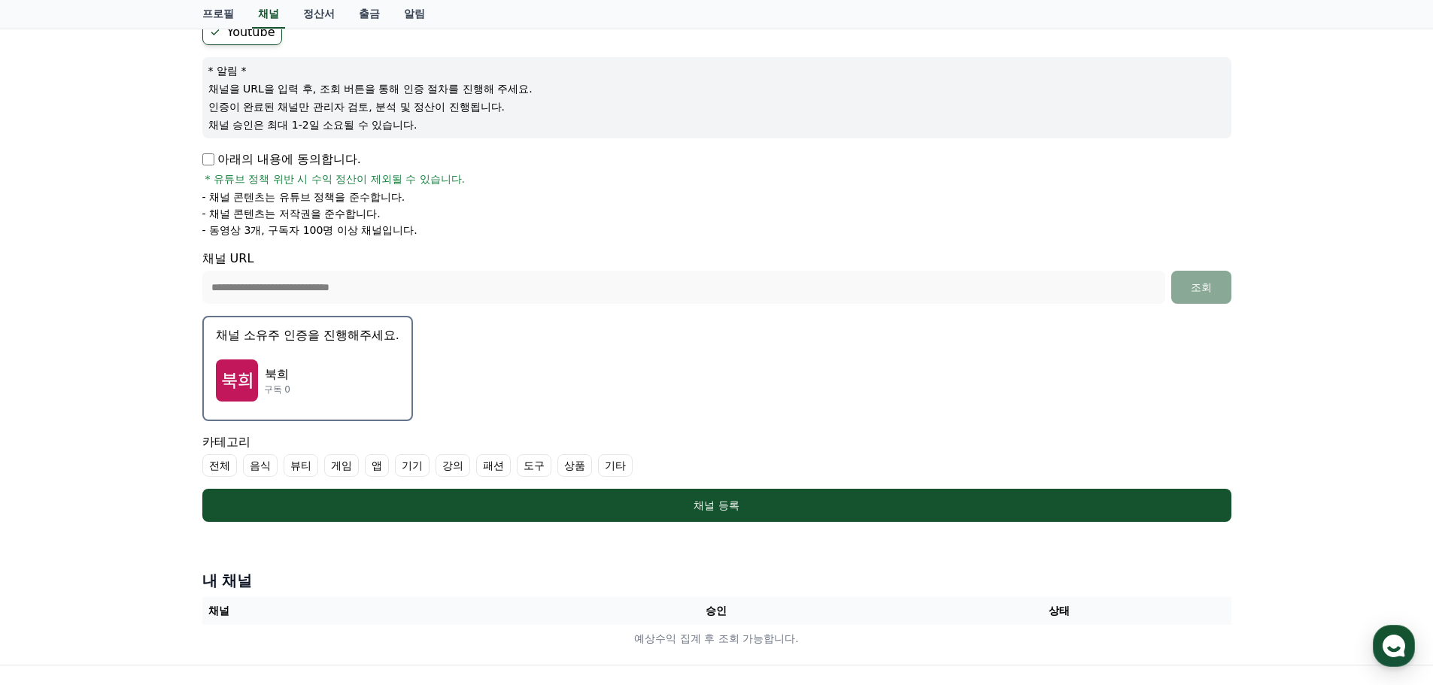
click at [477, 384] on form "**********" at bounding box center [716, 271] width 1029 height 502
click at [308, 394] on div "북희 구독 0" at bounding box center [307, 380] width 183 height 60
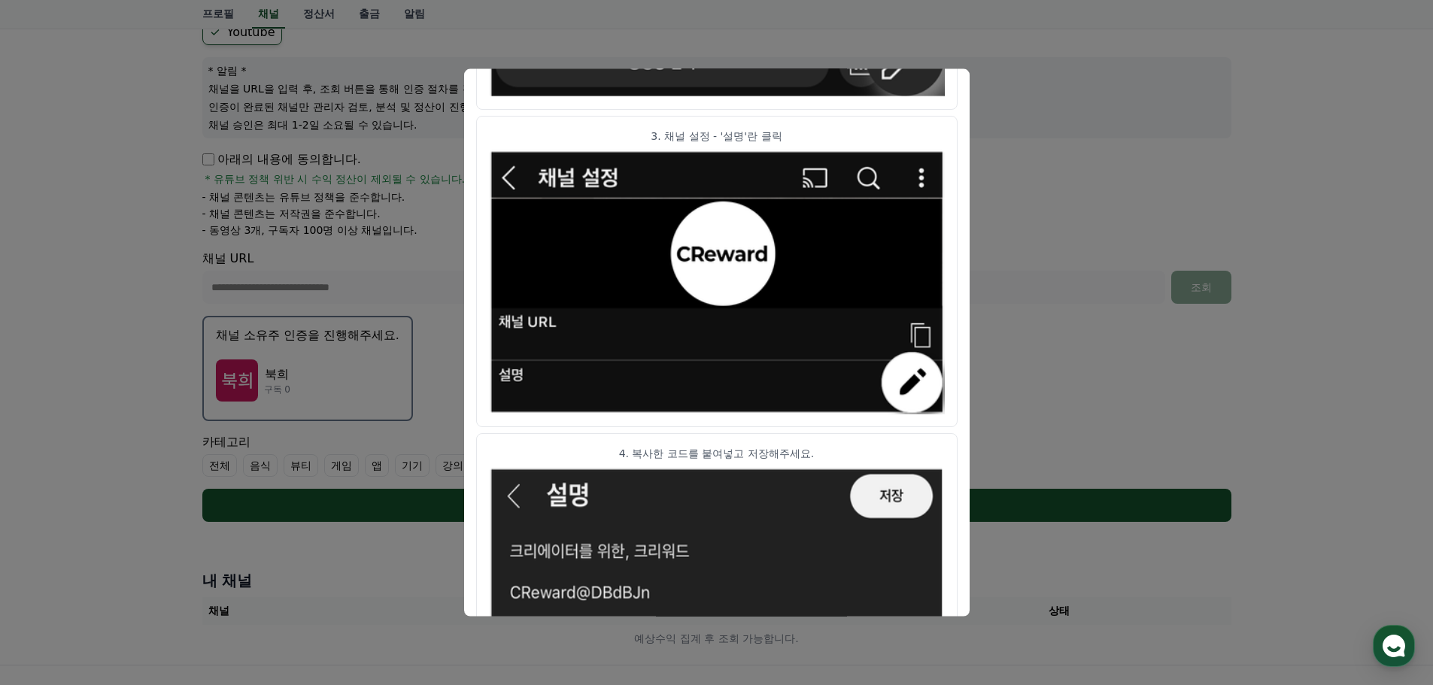
scroll to position [750, 0]
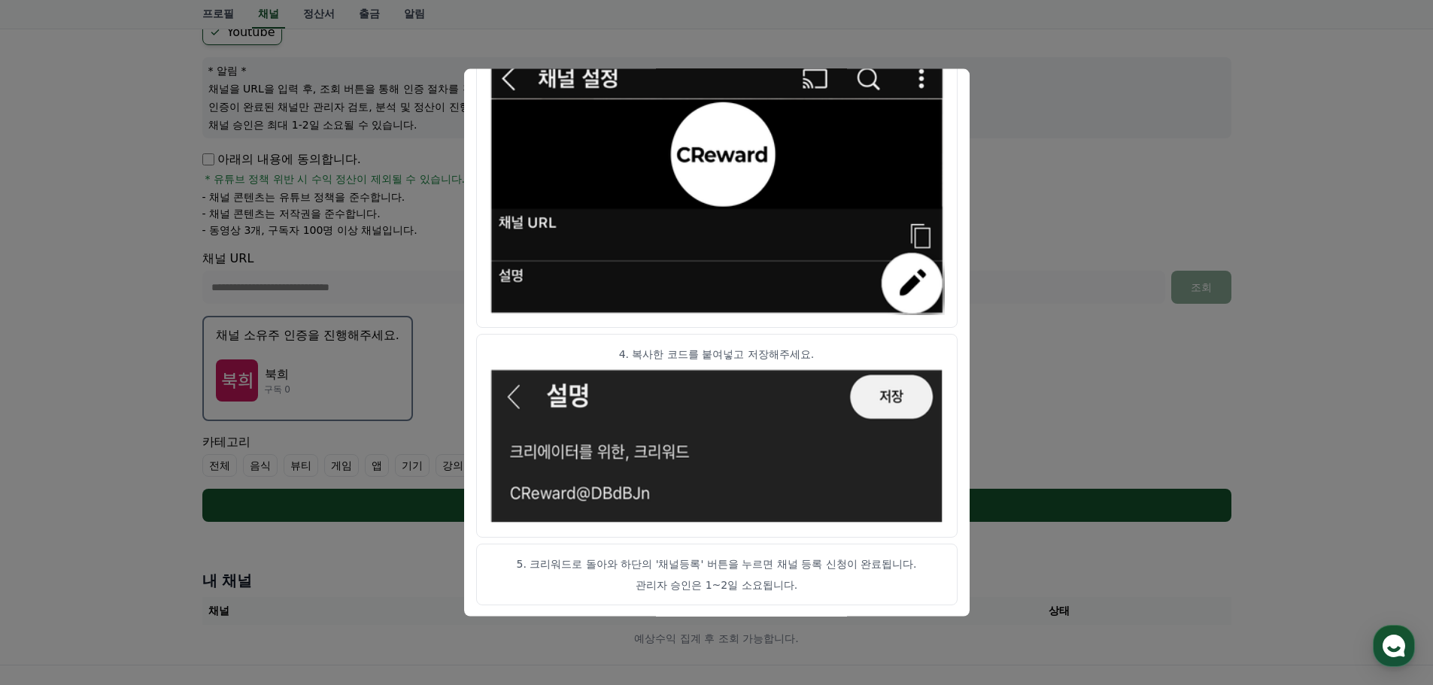
click at [1053, 421] on button "close modal" at bounding box center [716, 342] width 1433 height 685
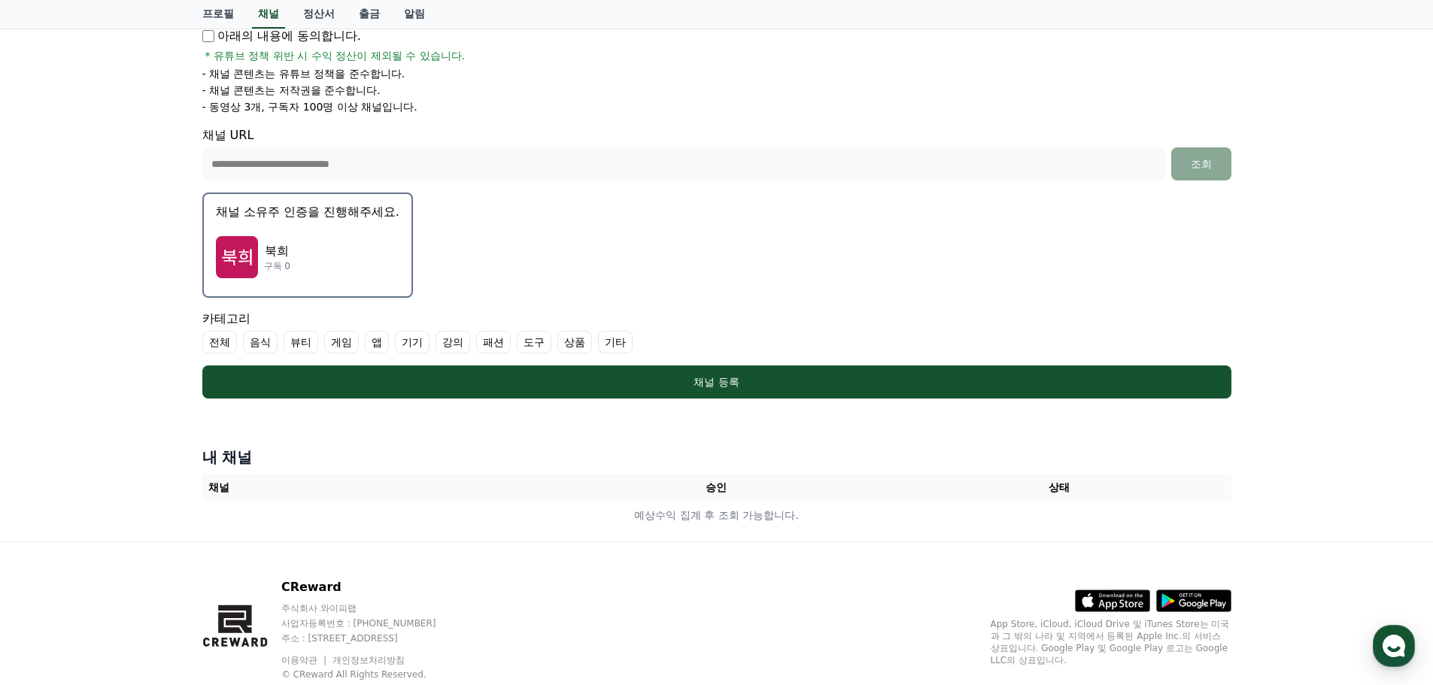
scroll to position [301, 0]
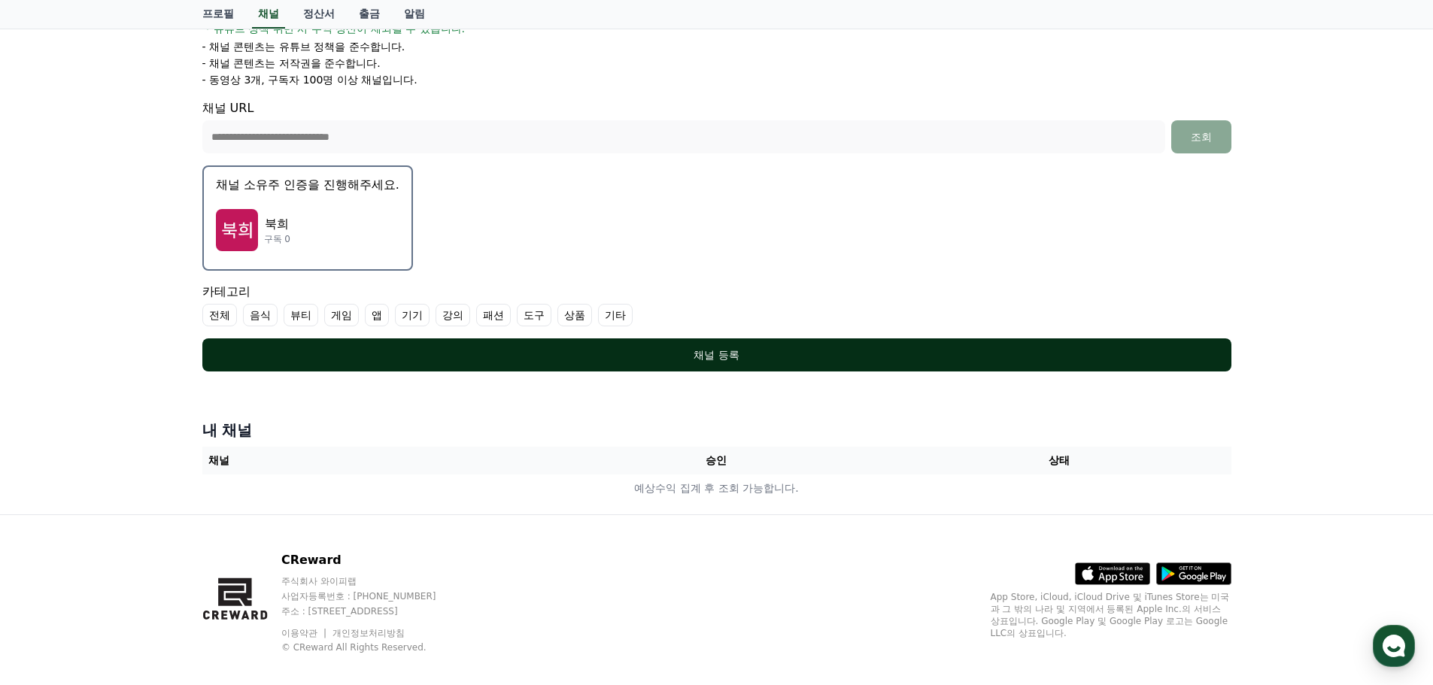
click at [523, 350] on div "채널 등록" at bounding box center [716, 354] width 969 height 15
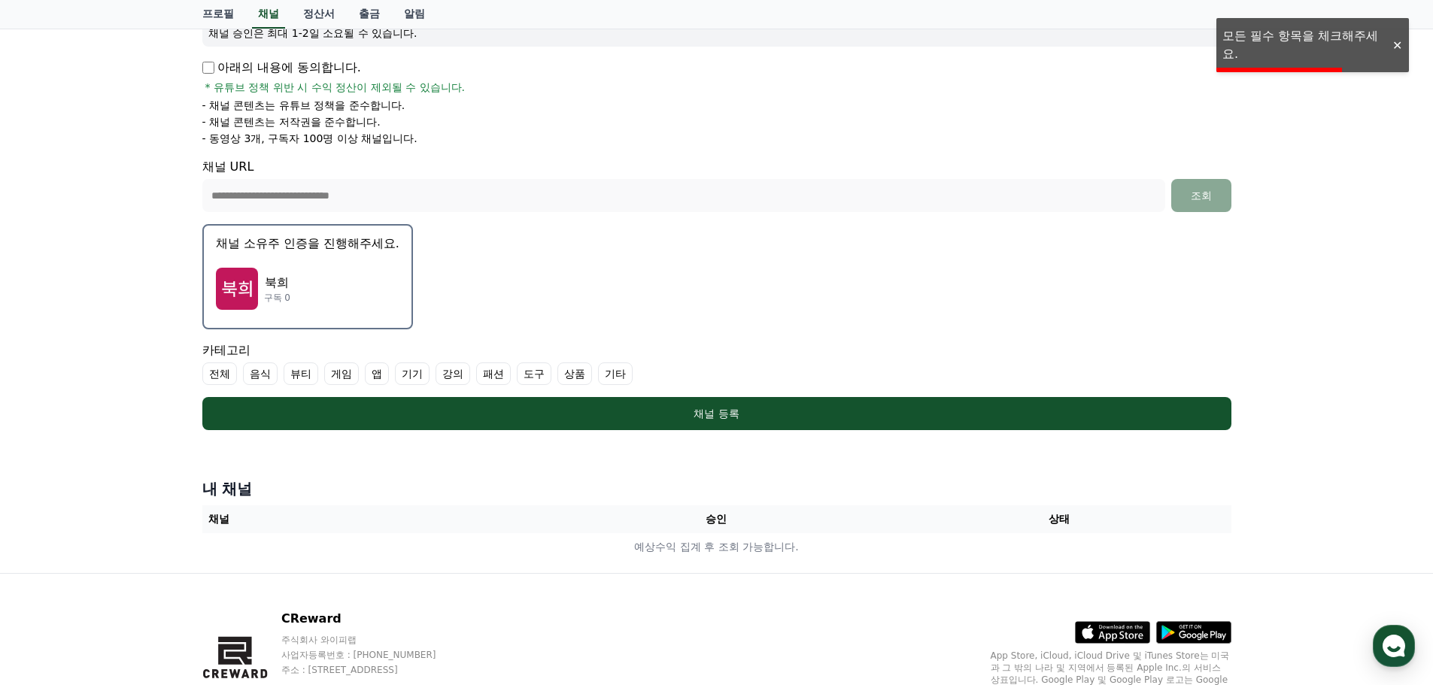
scroll to position [150, 0]
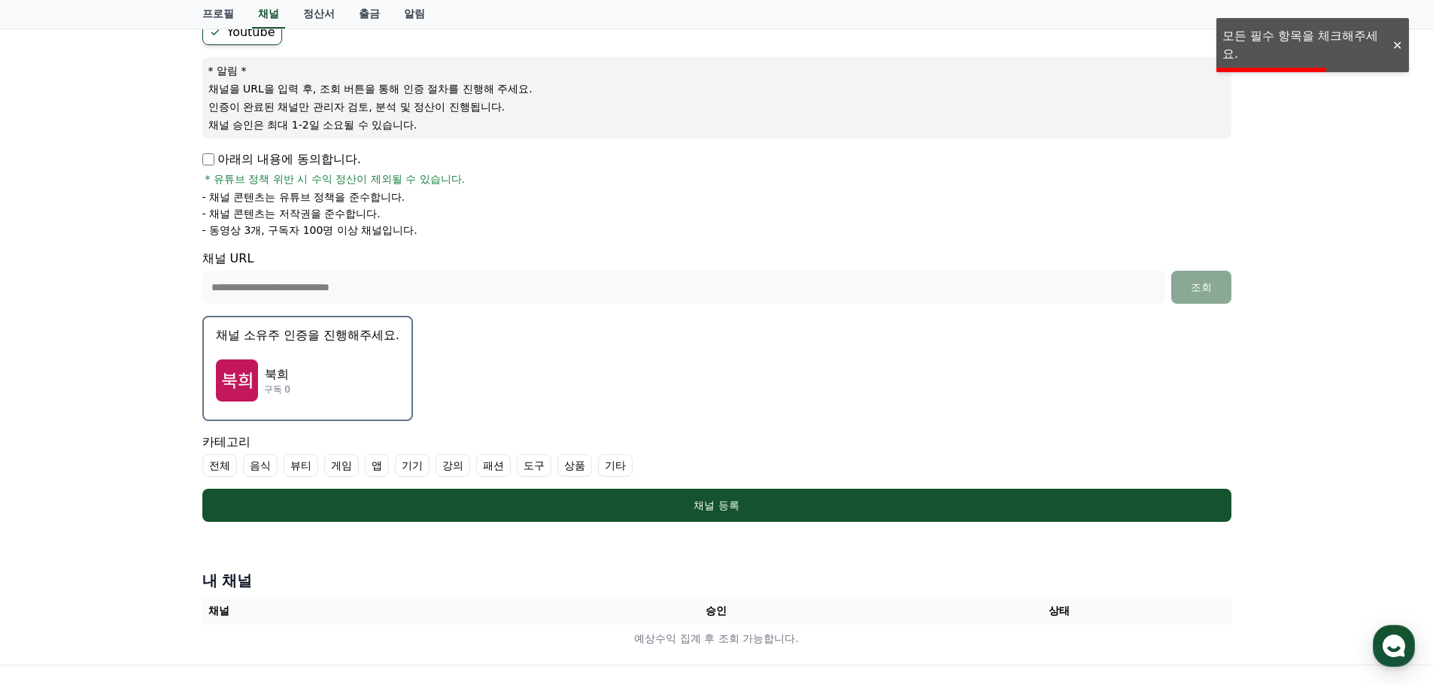
click at [205, 152] on p "아래의 내용에 동의합니다." at bounding box center [281, 159] width 159 height 18
click at [238, 165] on p "아래의 내용에 동의합니다." at bounding box center [281, 159] width 159 height 18
click at [204, 167] on p "아래의 내용에 동의합니다." at bounding box center [281, 159] width 159 height 18
click at [217, 165] on p "아래의 내용에 동의합니다." at bounding box center [281, 159] width 159 height 18
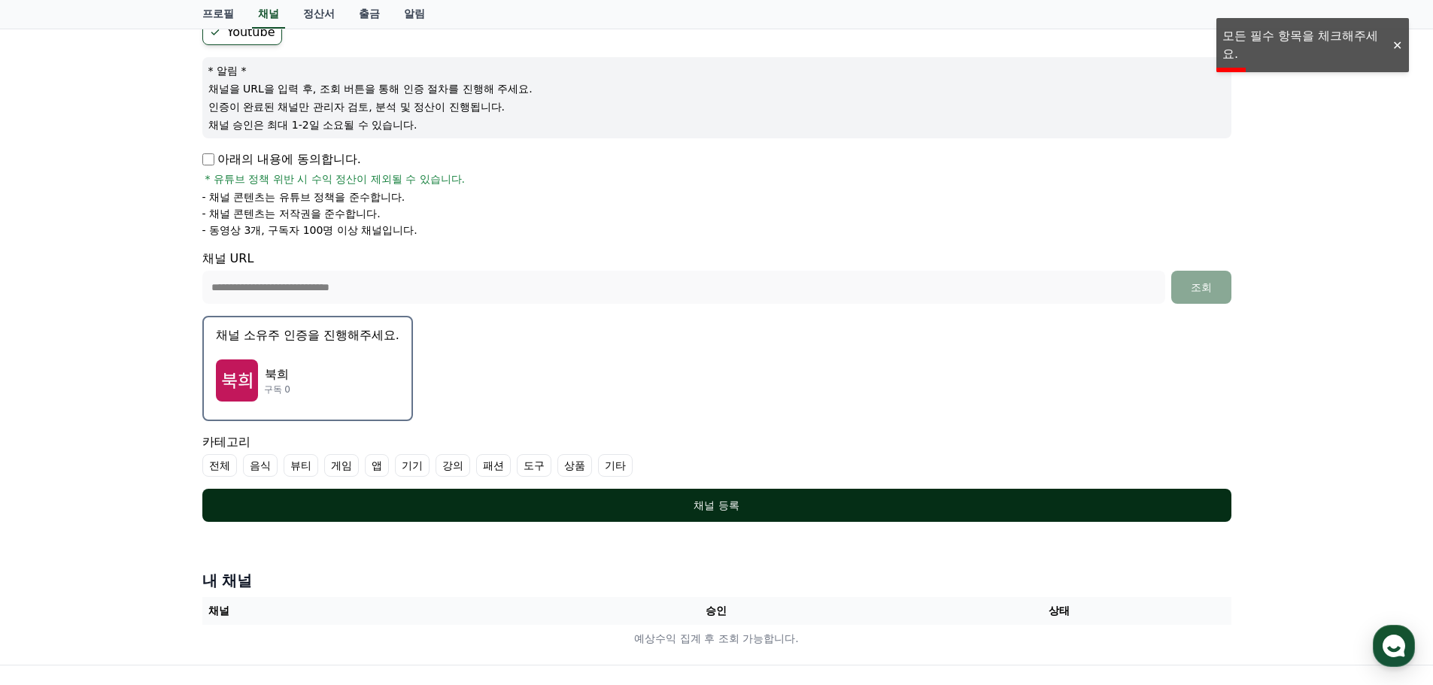
click at [464, 511] on div "채널 등록" at bounding box center [716, 505] width 969 height 15
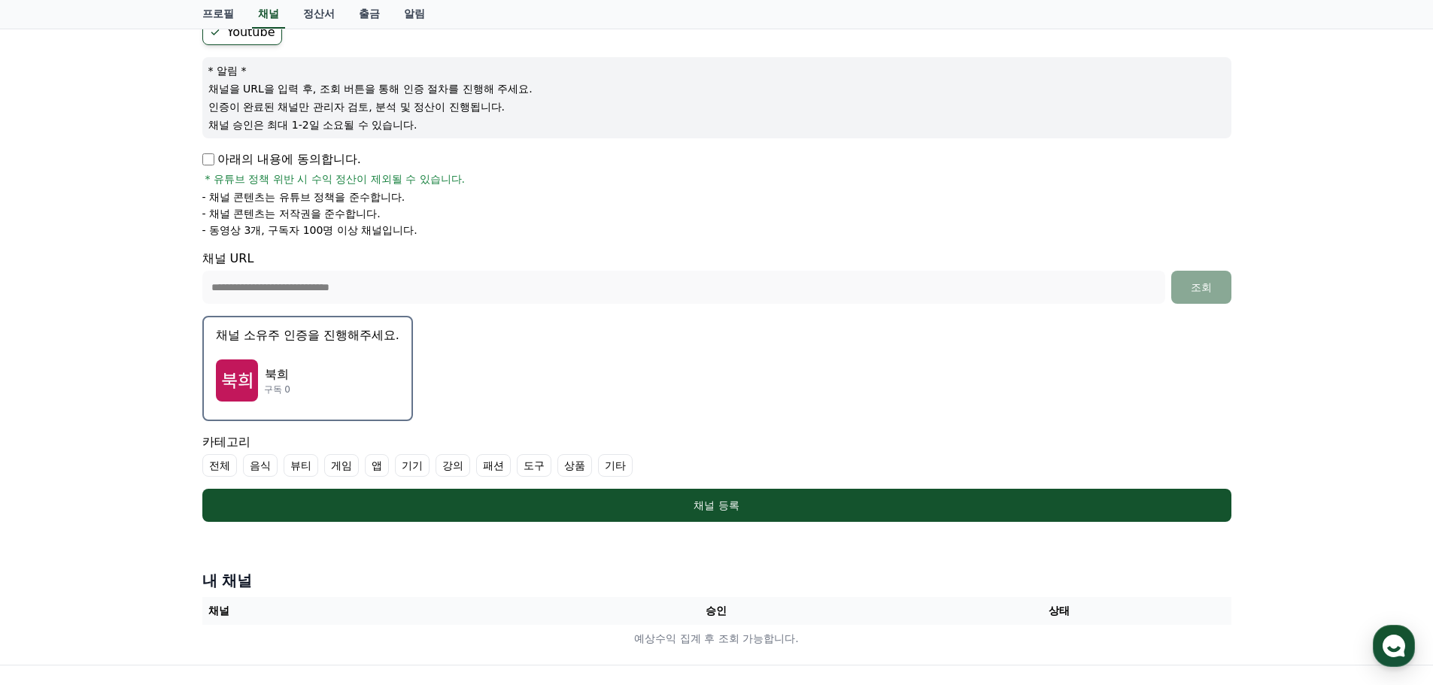
click at [623, 453] on div "카테고리 전체 음식 뷰티 게임 앱 기기 강의 패션 도구 상품 기타" at bounding box center [716, 455] width 1029 height 44
click at [623, 456] on label "기타" at bounding box center [615, 465] width 35 height 23
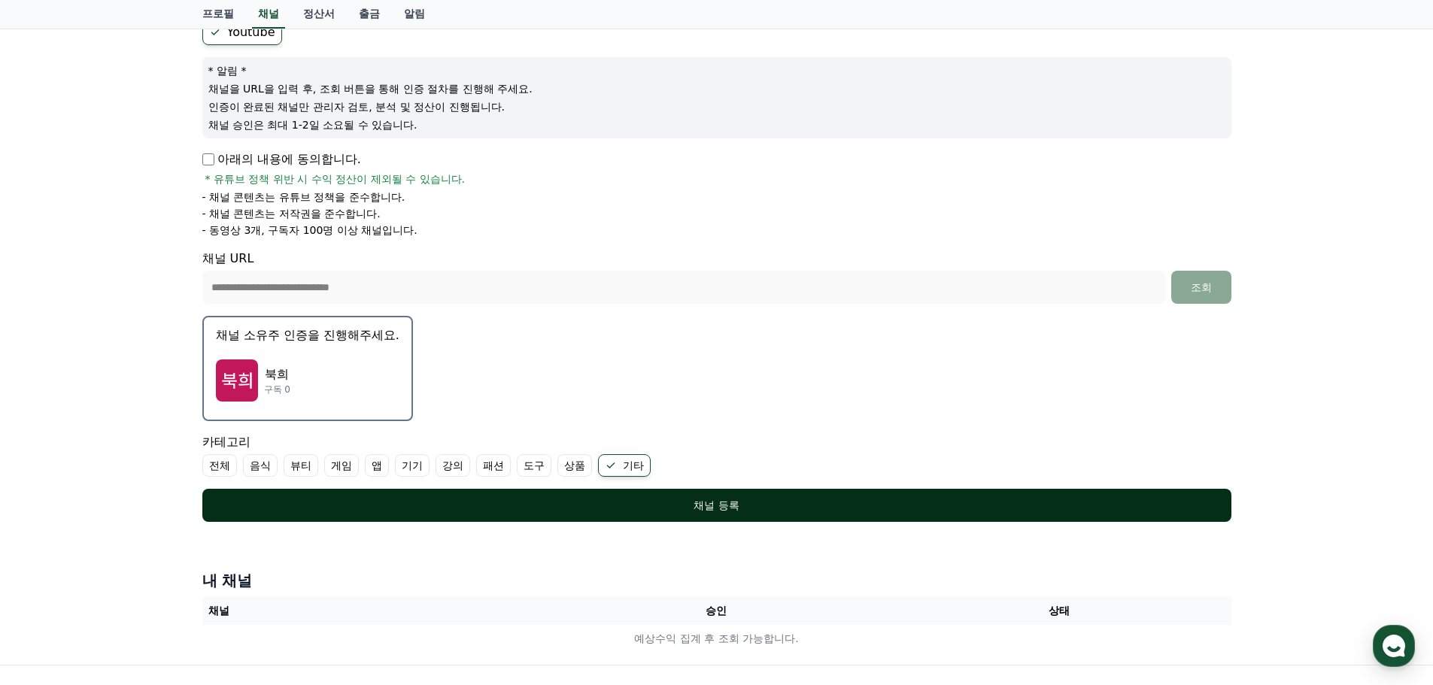
click at [615, 514] on button "채널 등록" at bounding box center [716, 505] width 1029 height 33
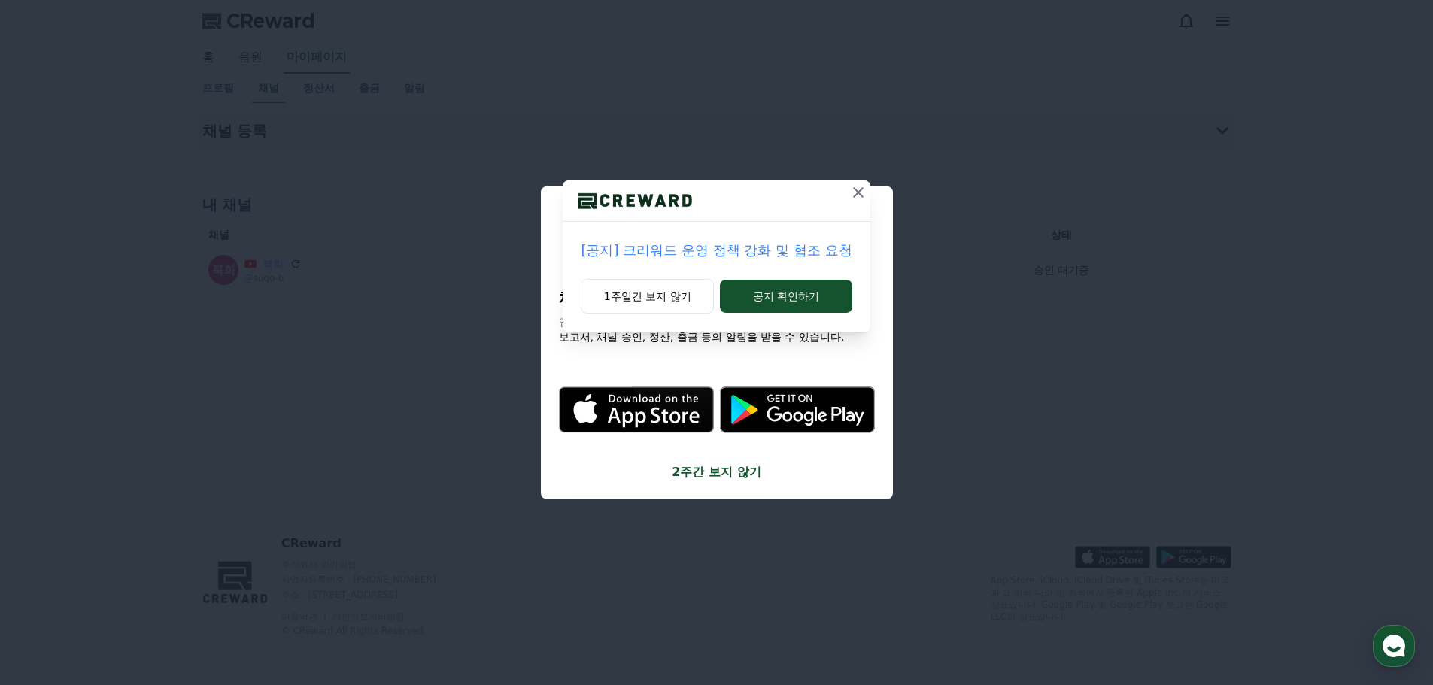
drag, startPoint x: 857, startPoint y: 188, endPoint x: 868, endPoint y: 191, distance: 10.9
click at [860, 190] on icon at bounding box center [858, 192] width 18 height 18
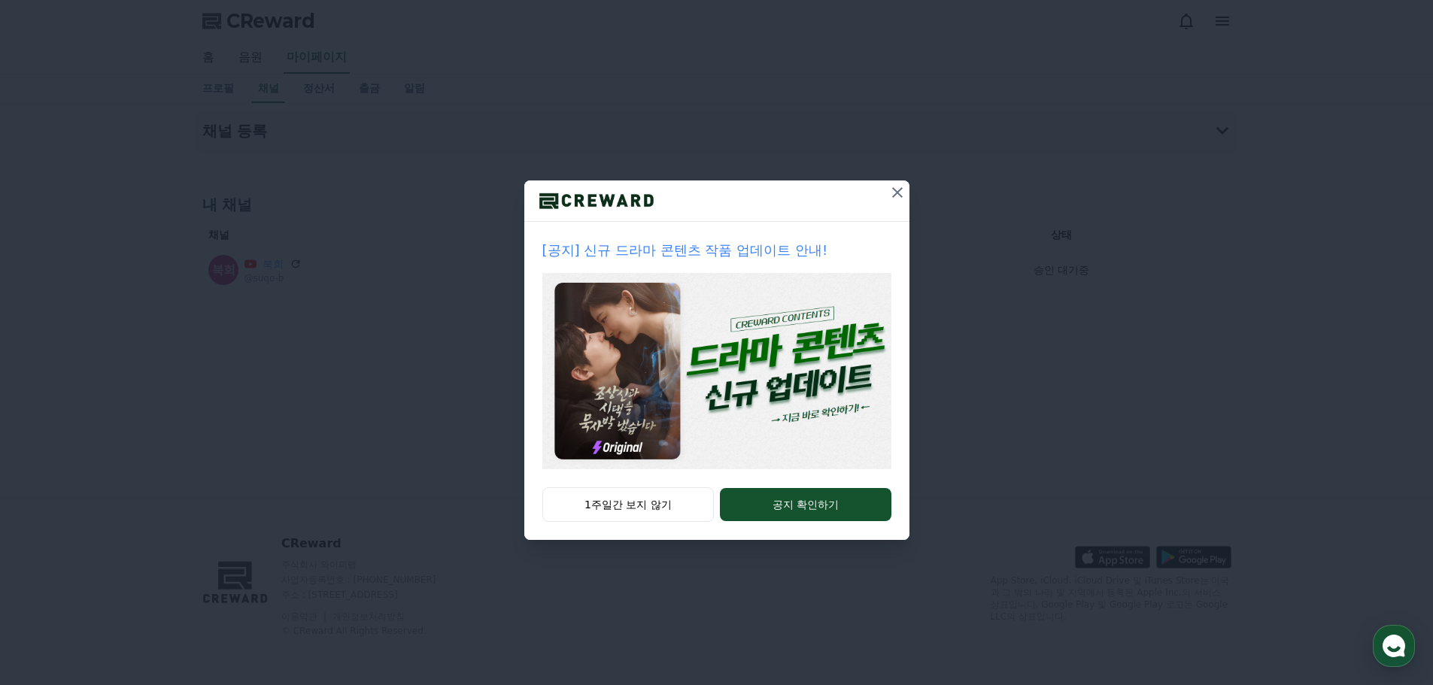
click at [903, 198] on icon at bounding box center [897, 192] width 18 height 18
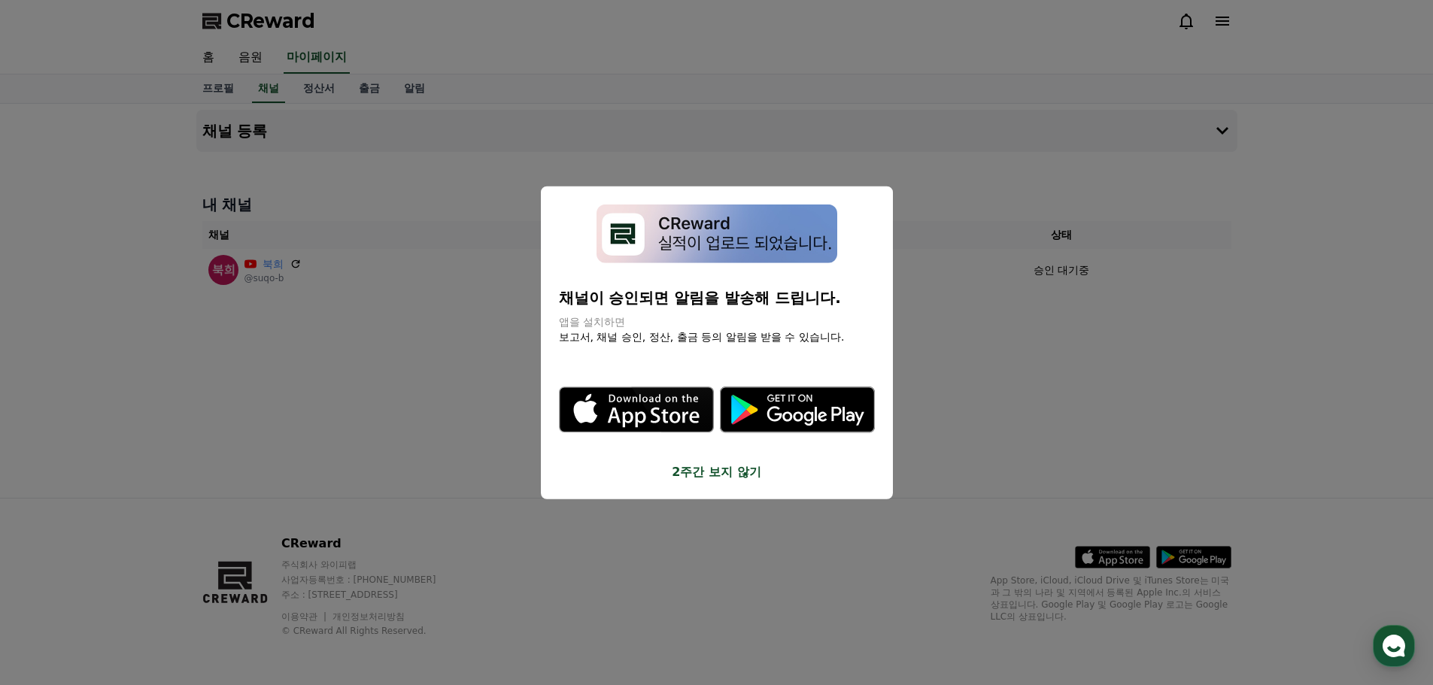
click at [718, 478] on button "2주간 보지 않기" at bounding box center [717, 472] width 316 height 18
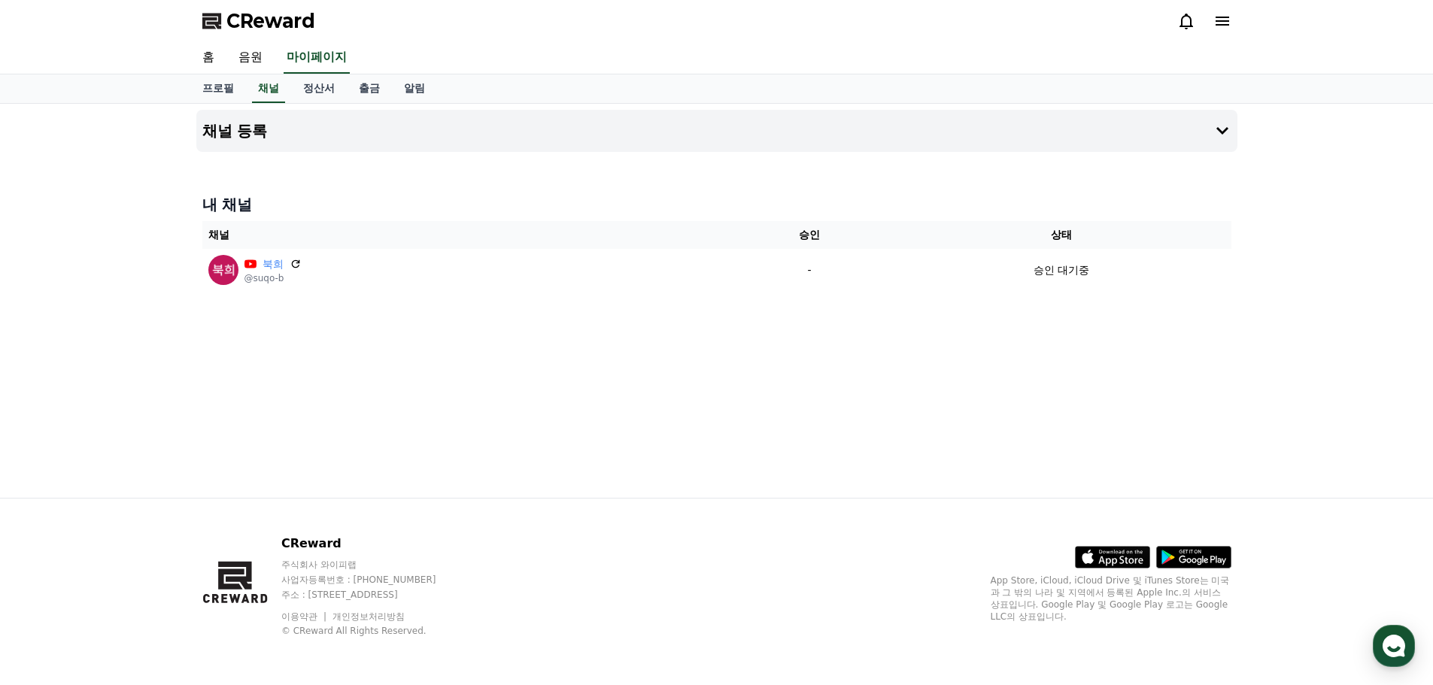
click at [412, 400] on div "채널 등록 내 채널 채널 승인 상태 북희 @suqo-b - 승인 대기중" at bounding box center [716, 301] width 1053 height 394
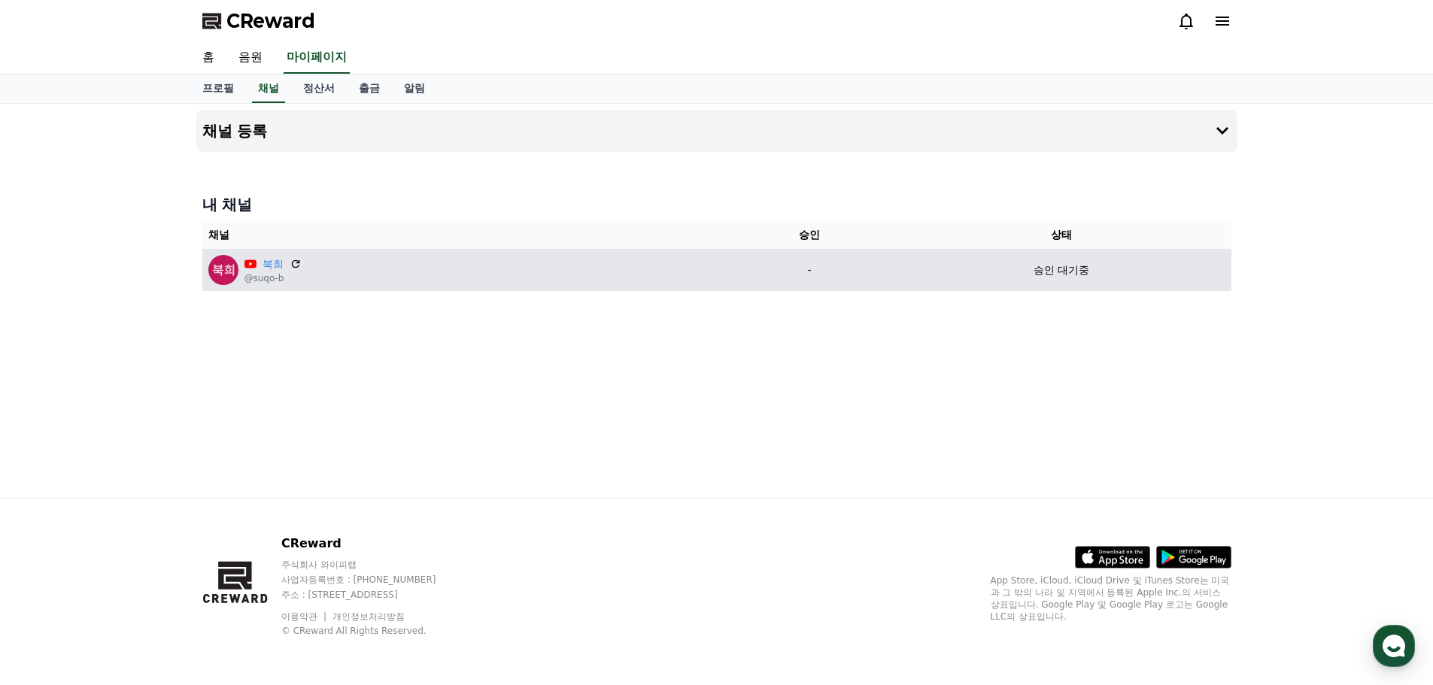
click at [1023, 285] on td "승인 대기중" at bounding box center [1061, 270] width 339 height 42
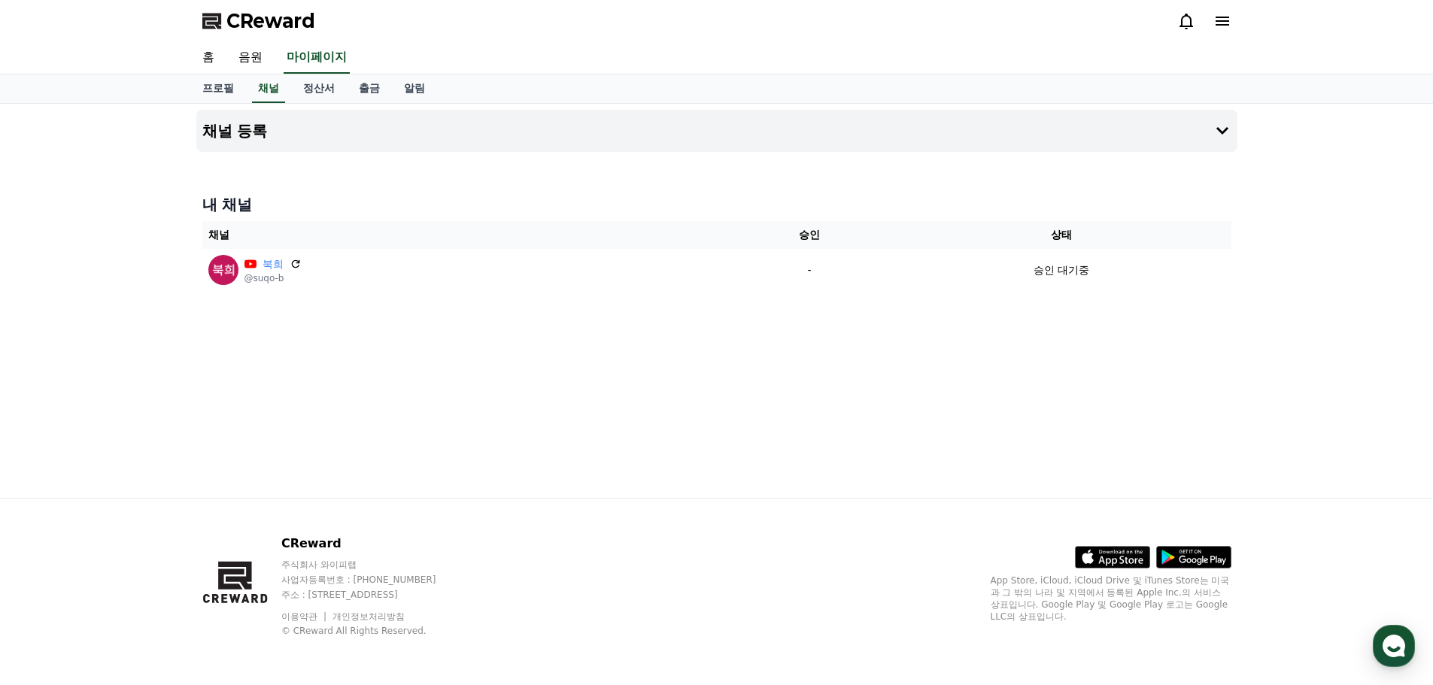
click at [1415, 28] on div "CReward" at bounding box center [716, 21] width 1433 height 42
click at [1412, 29] on div "CReward" at bounding box center [716, 21] width 1433 height 42
click at [1269, 423] on div "채널 등록 내 채널 채널 승인 상태 북희 @suqo-b - 승인 대기중" at bounding box center [716, 301] width 1433 height 394
click at [451, 360] on div "채널 등록 내 채널 채널 승인 상태 북희 @suqo-b - 승인 대기중" at bounding box center [716, 301] width 1053 height 394
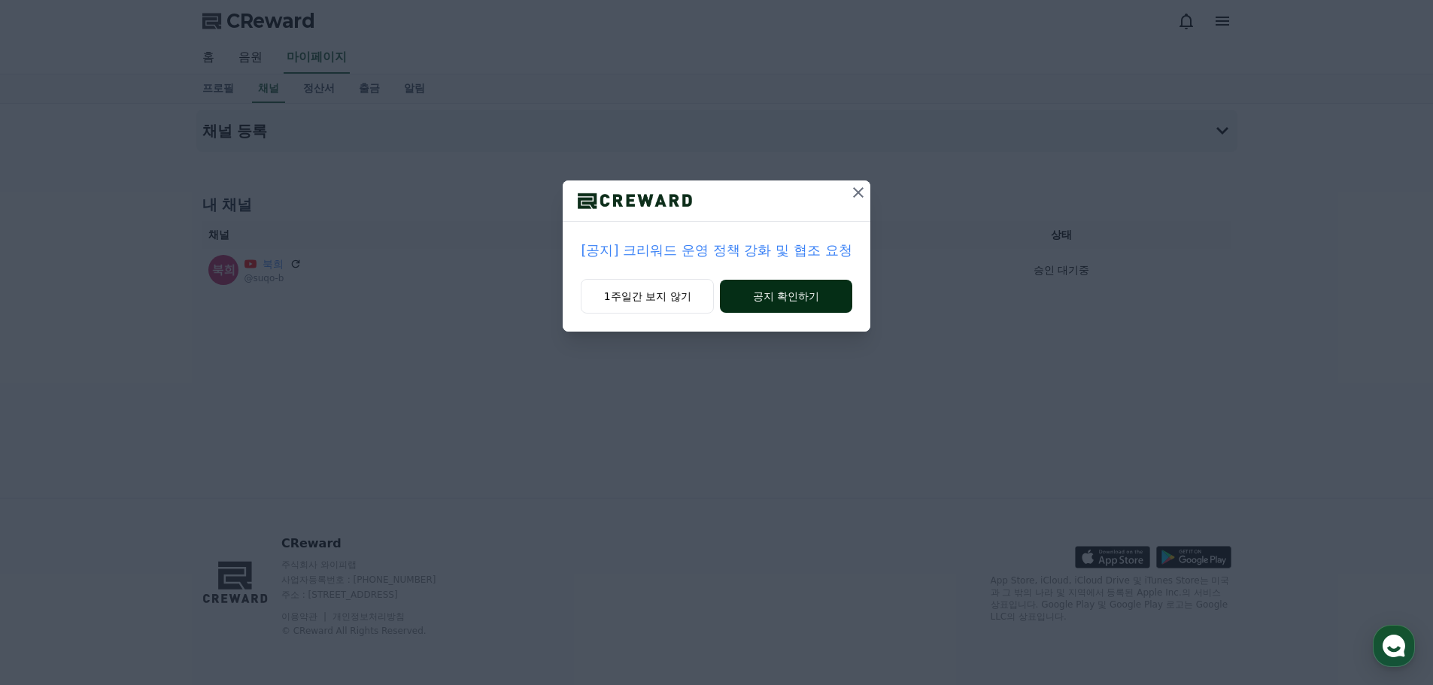
click at [770, 293] on button "공지 확인하기" at bounding box center [786, 296] width 132 height 33
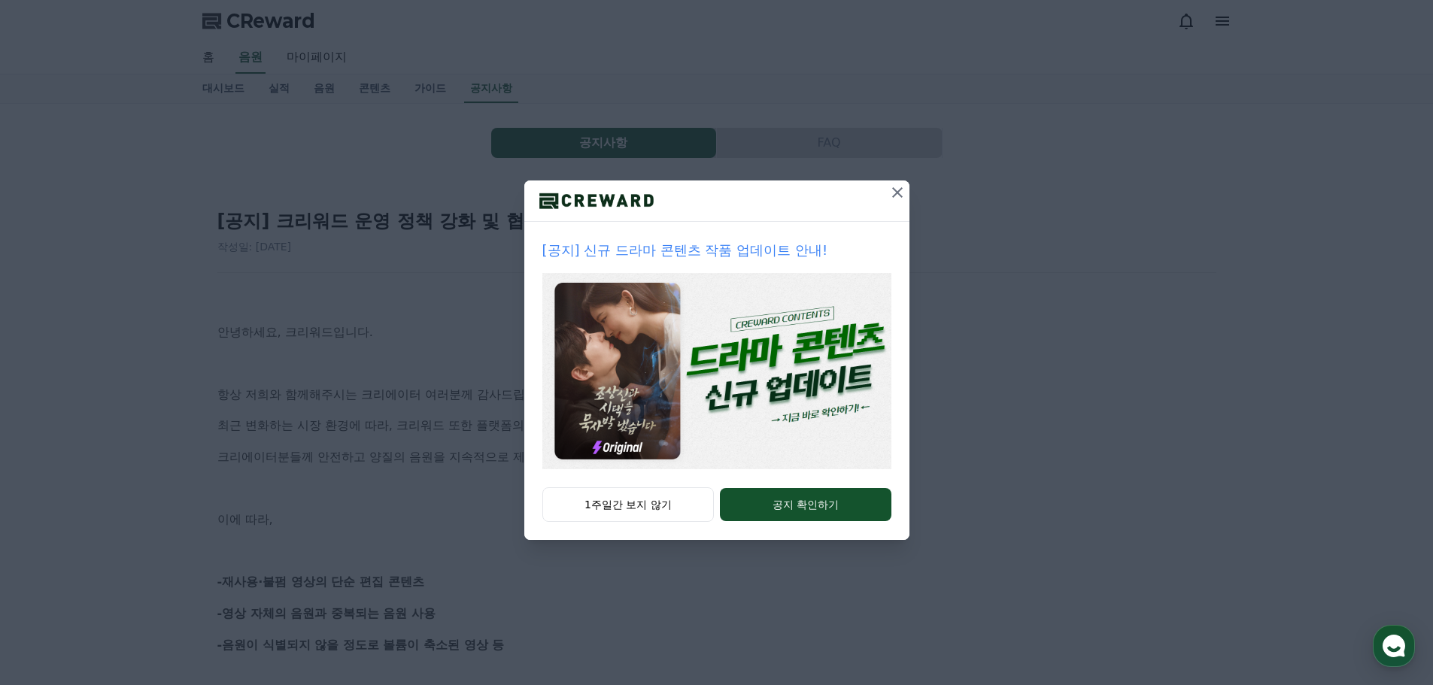
click at [889, 196] on icon at bounding box center [897, 192] width 18 height 18
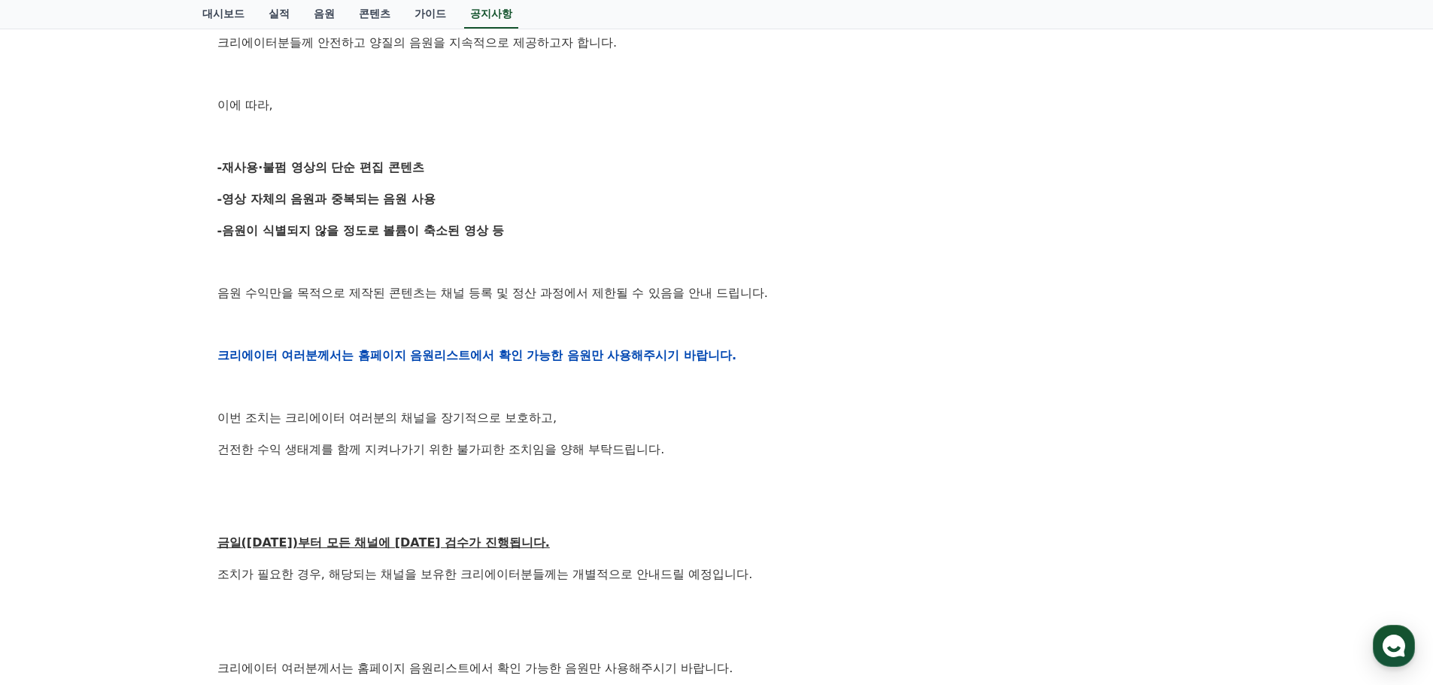
scroll to position [376, 0]
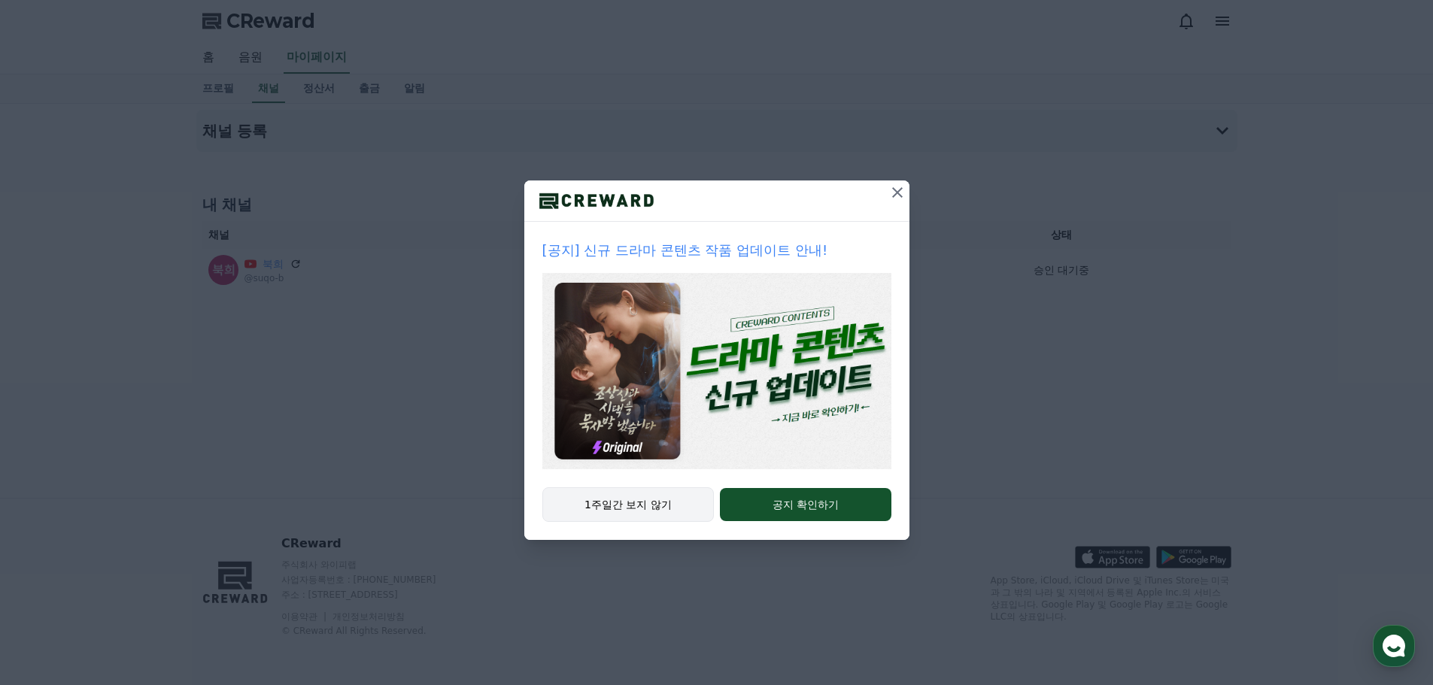
drag, startPoint x: 668, startPoint y: 524, endPoint x: 641, endPoint y: 506, distance: 32.5
click at [668, 524] on div "1주일간 보지 않기 공지 확인하기" at bounding box center [716, 513] width 385 height 53
click at [638, 506] on button "1주일간 보지 않기" at bounding box center [628, 504] width 172 height 35
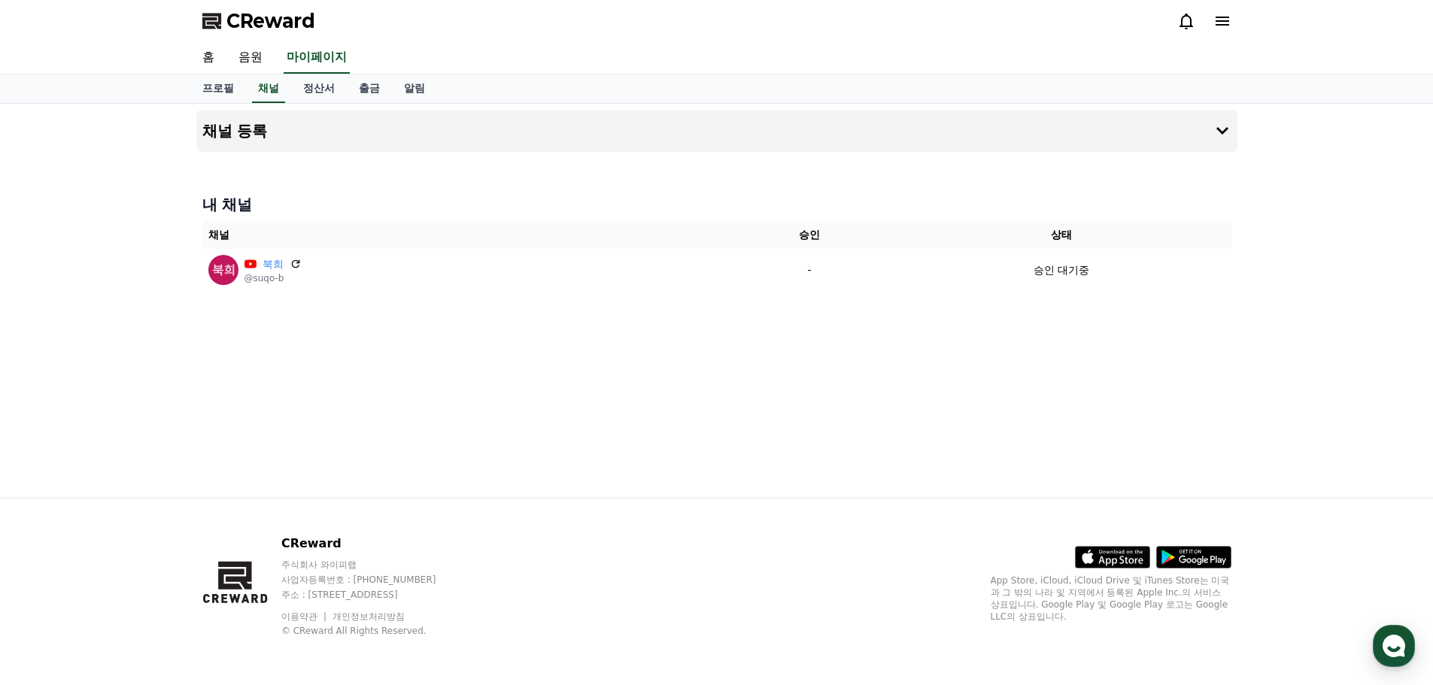
click at [714, 329] on div "채널 등록 내 채널 채널 승인 상태 북희 @suqo-b - 승인 대기중" at bounding box center [716, 301] width 1053 height 394
